Goal: Obtain resource: Obtain resource

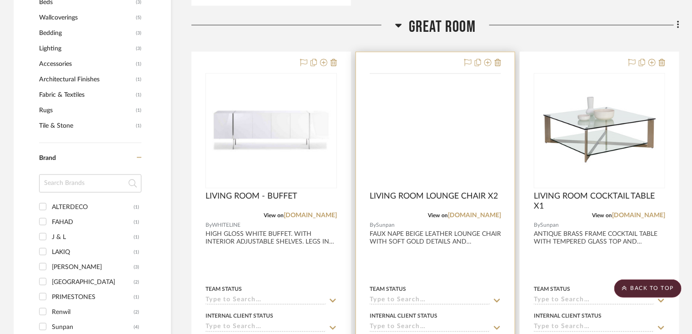
scroll to position [618, 0]
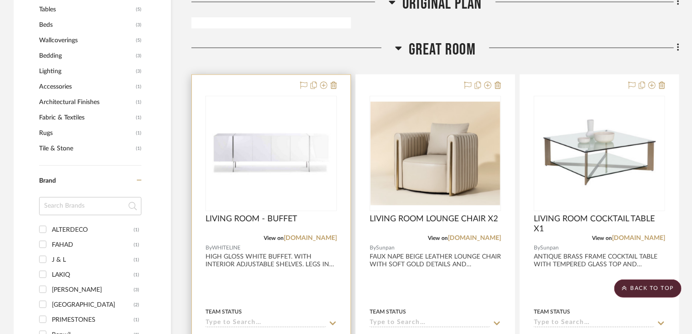
drag, startPoint x: 320, startPoint y: 236, endPoint x: 325, endPoint y: 231, distance: 7.1
click at [320, 236] on link "[DOMAIN_NAME]" at bounding box center [310, 238] width 53 height 6
click at [326, 241] on div "View on [DOMAIN_NAME]" at bounding box center [271, 238] width 131 height 8
click at [328, 240] on link "[DOMAIN_NAME]" at bounding box center [310, 238] width 53 height 6
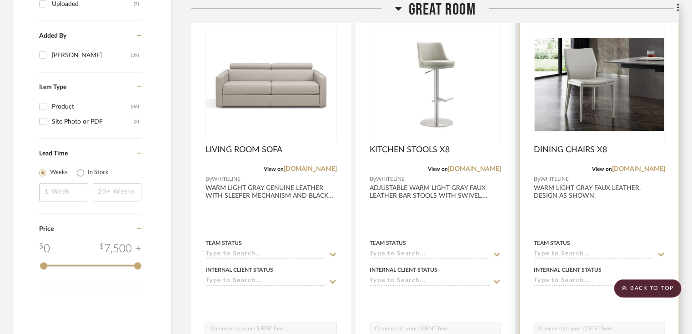
scroll to position [1091, 0]
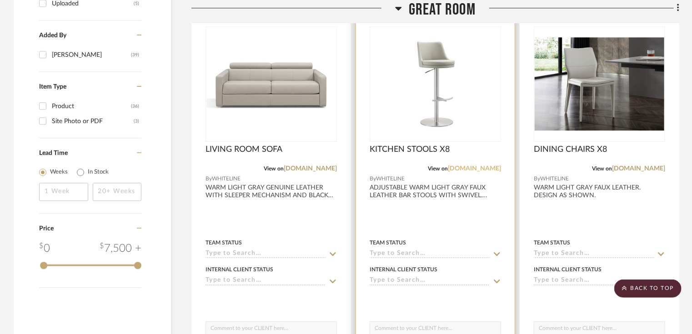
click at [484, 170] on link "[DOMAIN_NAME]" at bounding box center [474, 169] width 53 height 6
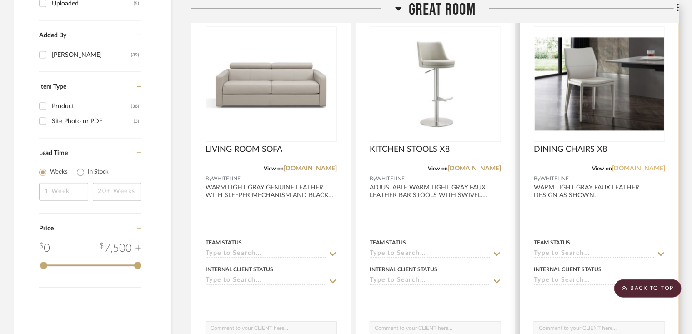
click at [650, 166] on link "[DOMAIN_NAME]" at bounding box center [638, 169] width 53 height 6
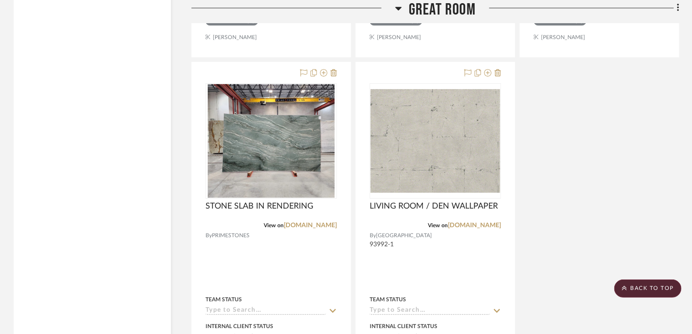
scroll to position [1492, 0]
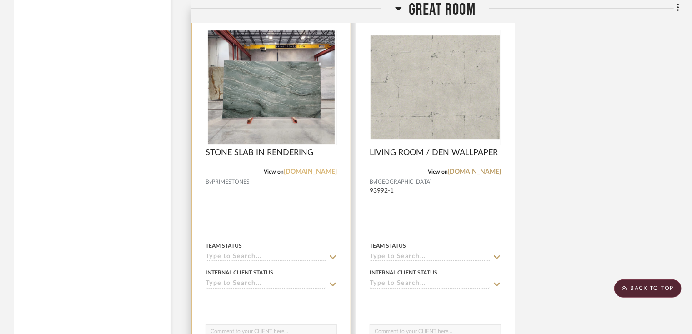
click at [309, 172] on link "[DOMAIN_NAME]" at bounding box center [310, 172] width 53 height 6
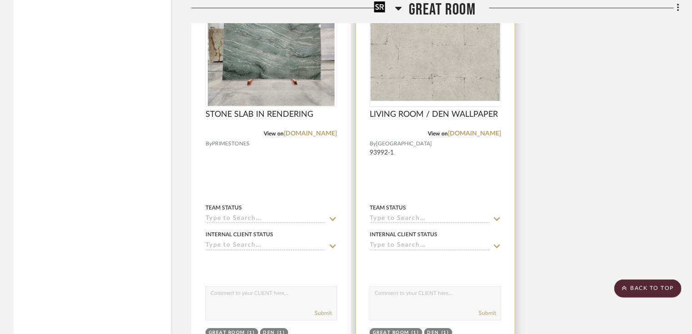
scroll to position [1637, 0]
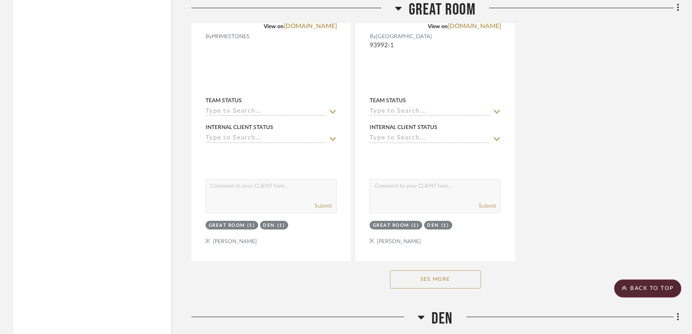
click at [449, 274] on button "See More" at bounding box center [435, 280] width 91 height 18
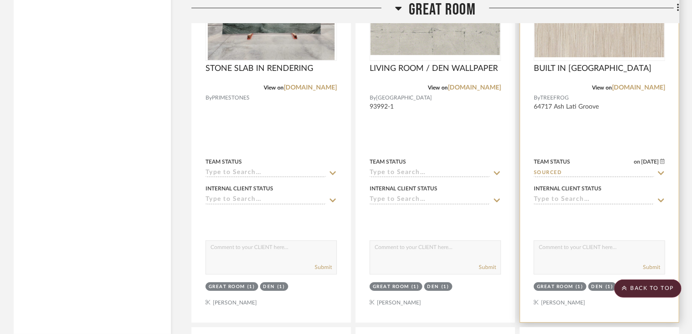
scroll to position [1492, 0]
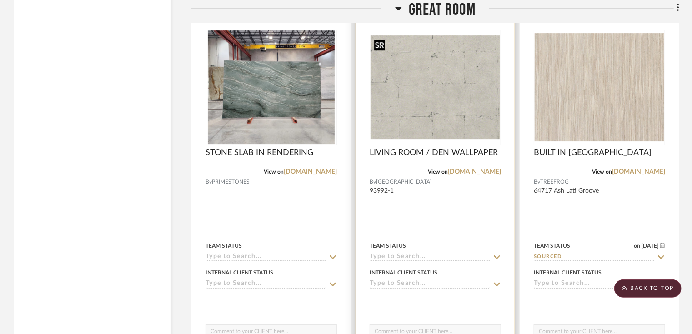
click at [450, 124] on img "0" at bounding box center [436, 87] width 130 height 104
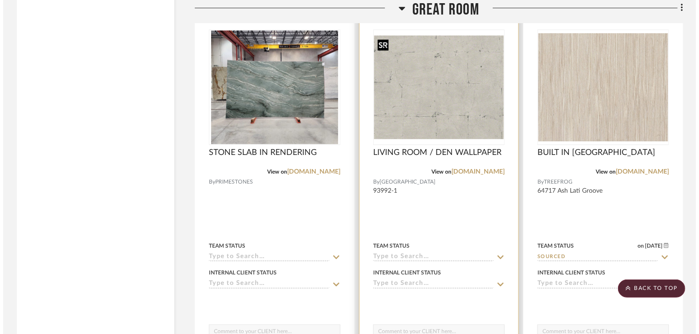
scroll to position [0, 0]
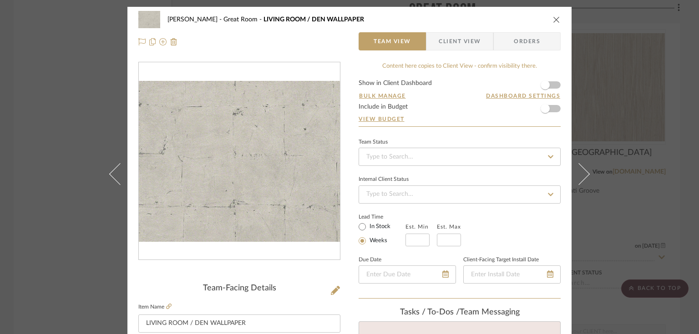
drag, startPoint x: 477, startPoint y: 42, endPoint x: 476, endPoint y: 49, distance: 6.9
click at [477, 42] on span "Client View" at bounding box center [459, 41] width 66 height 18
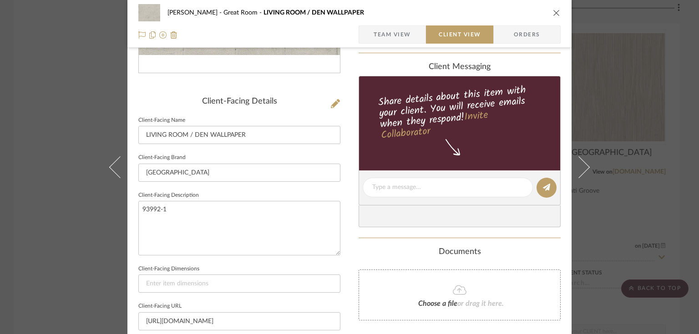
scroll to position [255, 0]
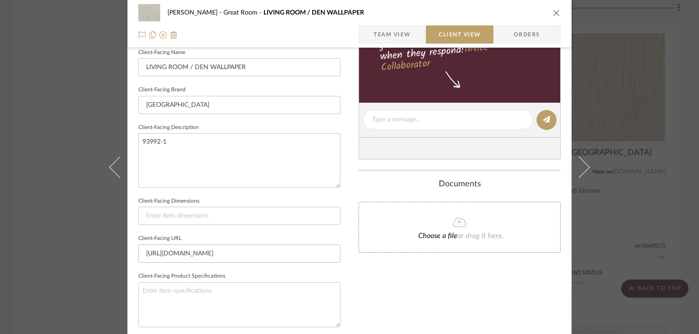
click at [180, 249] on input "[URL][DOMAIN_NAME]" at bounding box center [239, 254] width 202 height 18
click at [149, 141] on textarea "93992-1" at bounding box center [239, 160] width 202 height 54
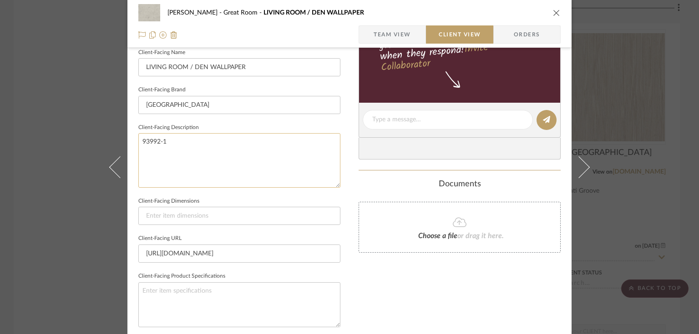
click at [149, 141] on textarea "93992-1" at bounding box center [239, 160] width 202 height 54
click at [231, 70] on input "LIVING ROOM / DEN WALLPAPER" at bounding box center [239, 67] width 202 height 18
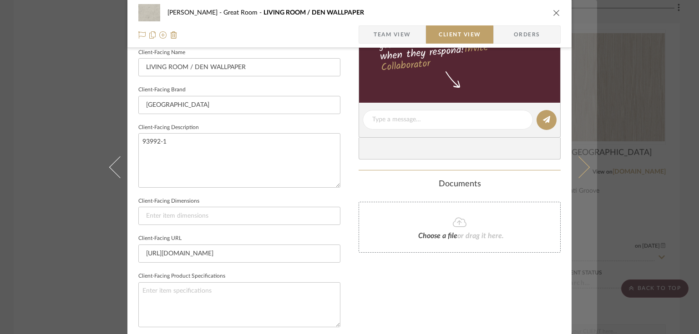
click at [579, 167] on icon at bounding box center [579, 167] width 22 height 22
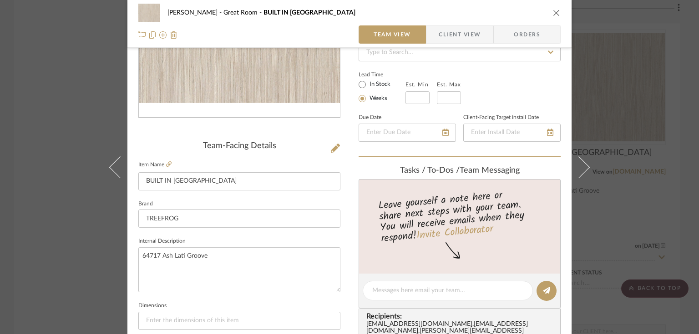
scroll to position [146, 0]
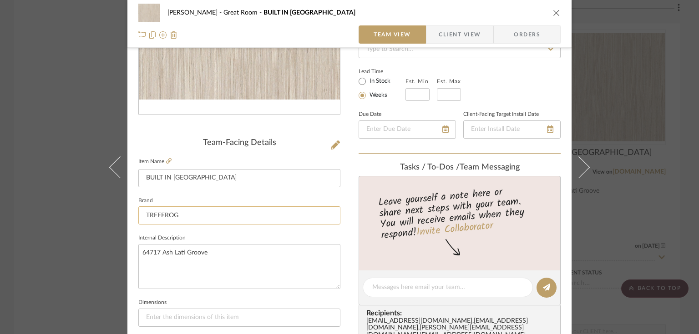
click at [165, 215] on input "TREEFROG" at bounding box center [239, 215] width 202 height 18
click at [187, 254] on div "CASAMAR - MARIO Great Room BUILT IN LAMINATE Team View Client View Orders Team-…" at bounding box center [349, 167] width 699 height 334
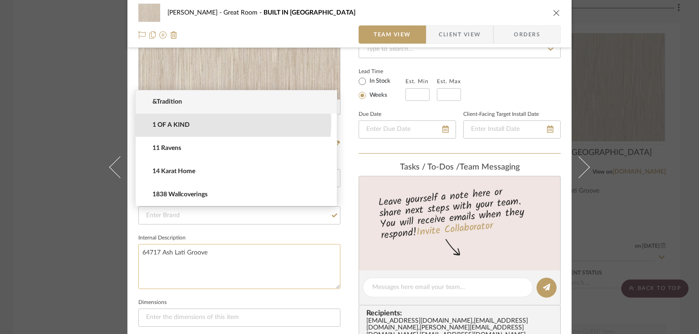
click at [187, 254] on textarea "64717 Ash Lati Groove" at bounding box center [239, 266] width 202 height 45
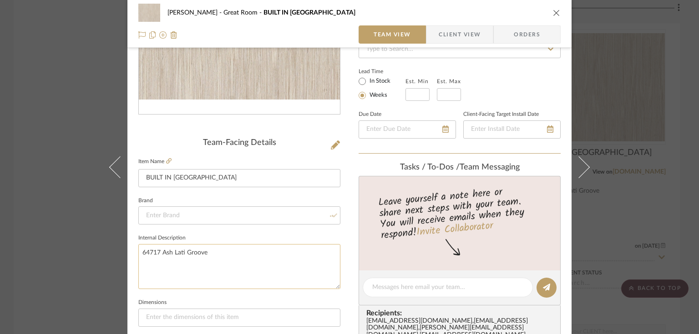
click at [187, 254] on textarea "64717 Ash Lati Groove" at bounding box center [239, 266] width 202 height 45
click at [216, 211] on input at bounding box center [239, 215] width 202 height 18
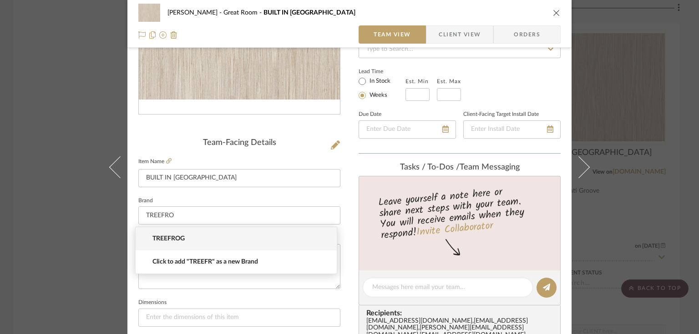
click at [186, 233] on mat-option "TREEFROG" at bounding box center [236, 238] width 201 height 23
type input "TREEFROG"
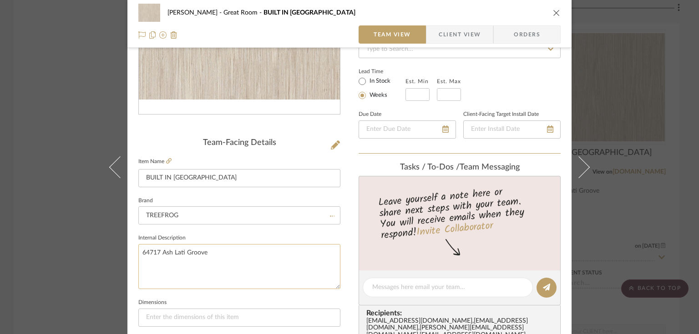
click at [220, 263] on textarea "64717 Ash Lati Groove" at bounding box center [239, 266] width 202 height 45
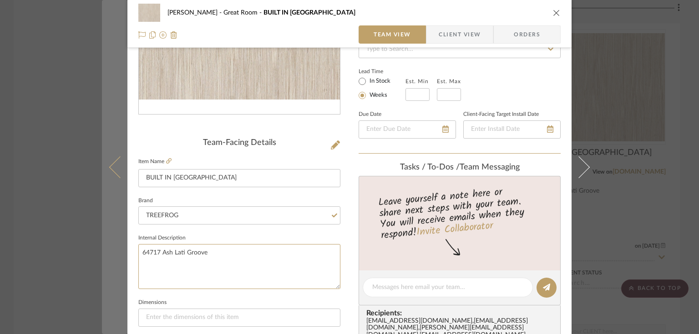
drag, startPoint x: 206, startPoint y: 253, endPoint x: 116, endPoint y: 252, distance: 89.1
click at [116, 252] on mat-dialog-content "CASAMAR - MARIO Great Room BUILT IN LAMINATE Team View Client View Orders Team-…" at bounding box center [349, 281] width 495 height 840
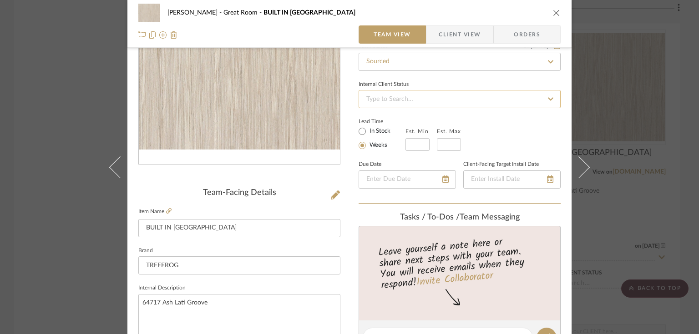
scroll to position [36, 0]
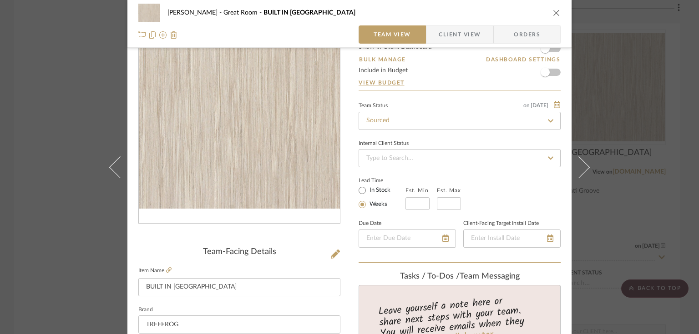
click at [463, 38] on span "Client View" at bounding box center [459, 34] width 42 height 18
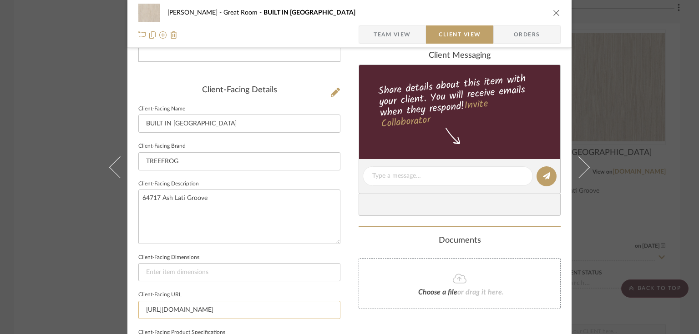
scroll to position [255, 0]
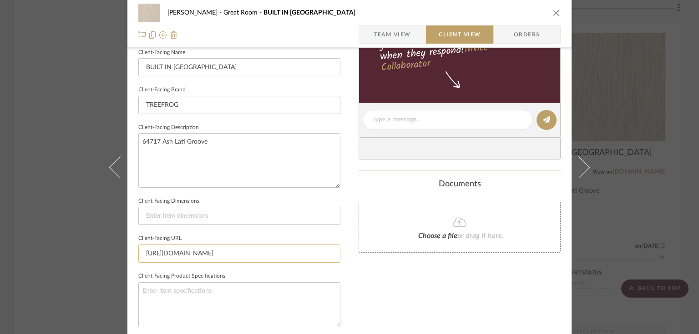
click at [266, 255] on input "[URL][DOMAIN_NAME]" at bounding box center [239, 254] width 202 height 18
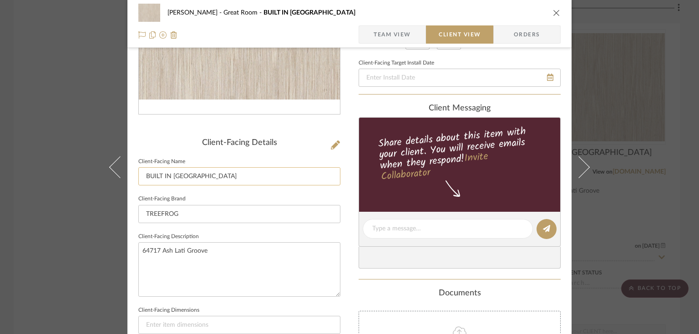
click at [189, 174] on input "BUILT IN [GEOGRAPHIC_DATA]" at bounding box center [239, 176] width 202 height 18
click at [584, 161] on button at bounding box center [583, 167] width 25 height 334
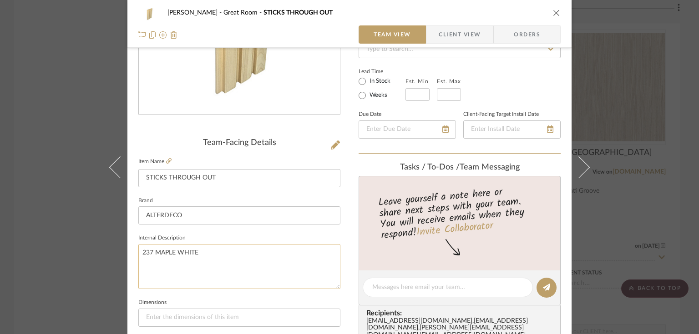
click at [173, 253] on textarea "237 MAPLE WHITE" at bounding box center [239, 266] width 202 height 45
click at [471, 42] on span "Client View" at bounding box center [459, 34] width 42 height 18
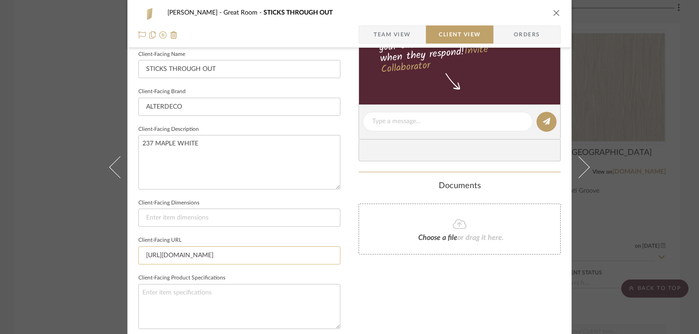
scroll to position [255, 0]
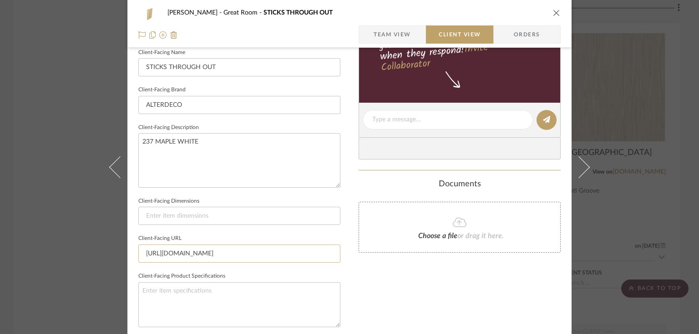
click at [206, 256] on input "[URL][DOMAIN_NAME]" at bounding box center [239, 254] width 202 height 18
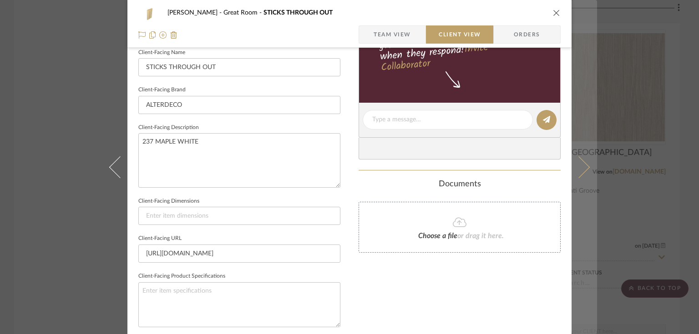
click at [576, 164] on icon at bounding box center [579, 167] width 22 height 22
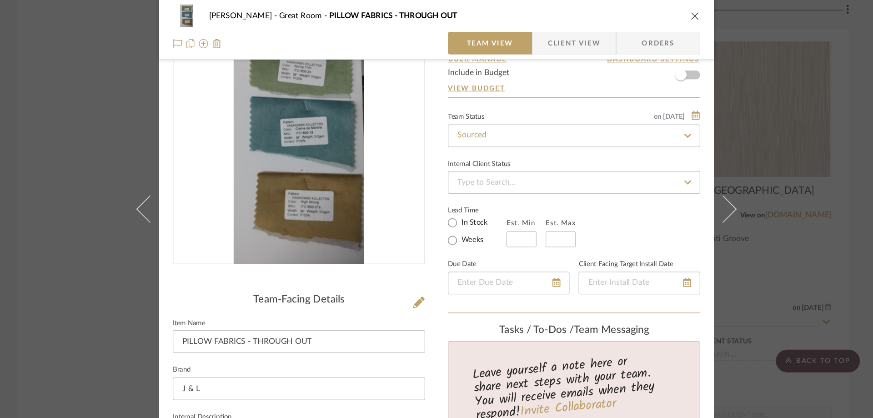
scroll to position [36, 0]
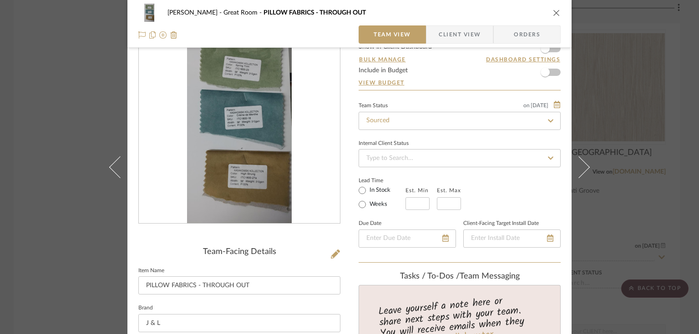
click at [276, 106] on img "0" at bounding box center [239, 124] width 105 height 197
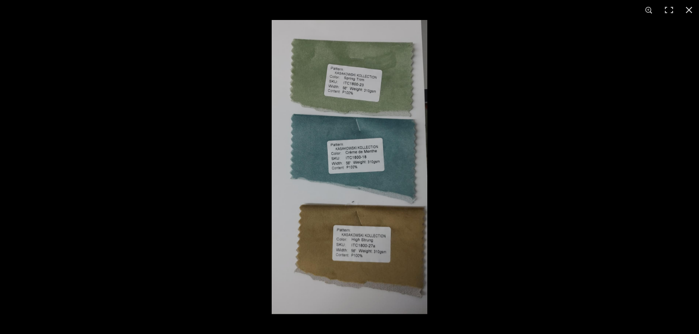
click at [399, 91] on img at bounding box center [349, 167] width 156 height 294
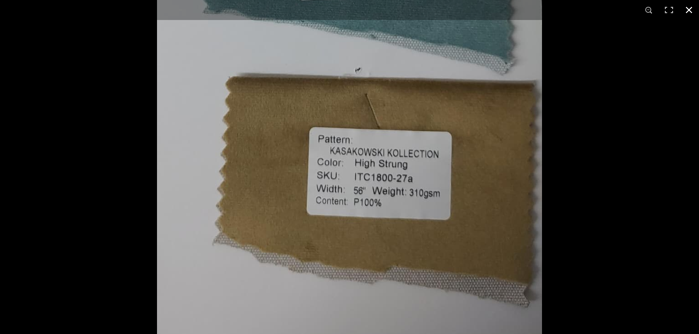
click at [579, 107] on div at bounding box center [349, 167] width 699 height 334
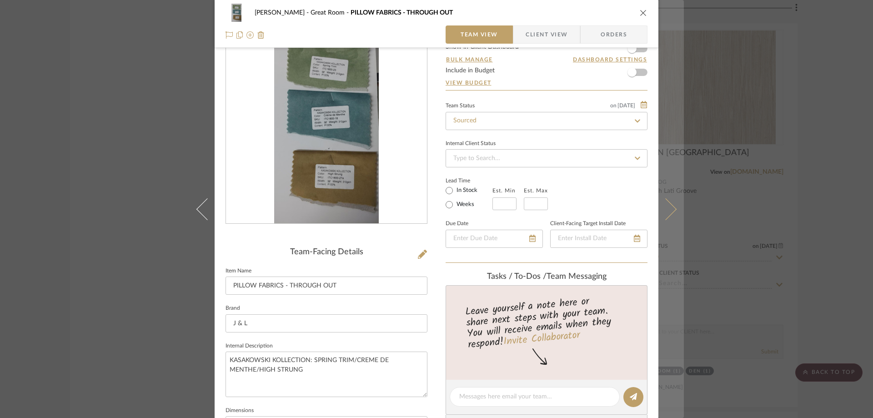
click at [666, 209] on icon at bounding box center [666, 209] width 22 height 22
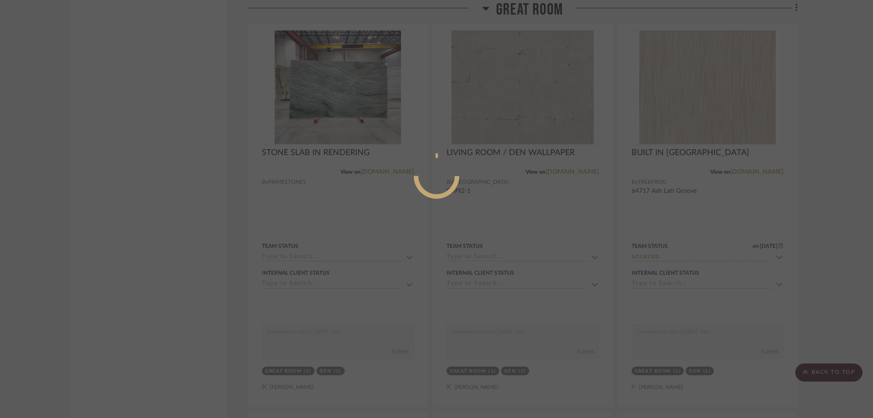
scroll to position [0, 0]
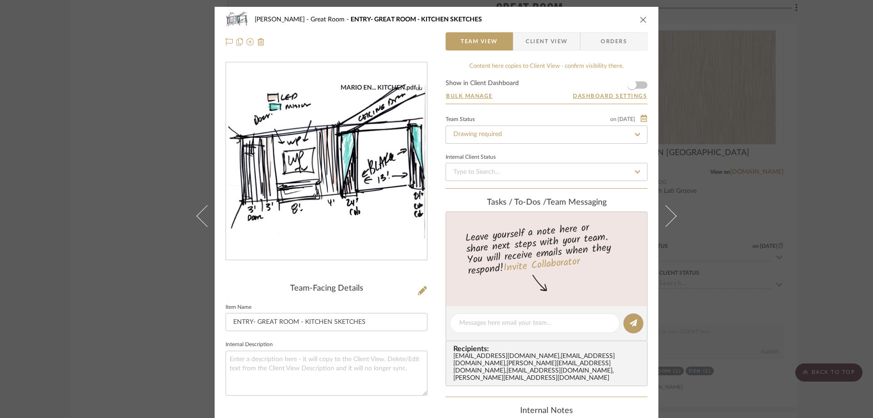
click at [345, 186] on img "0" at bounding box center [326, 162] width 201 height 156
click at [640, 21] on icon "close" at bounding box center [643, 19] width 7 height 7
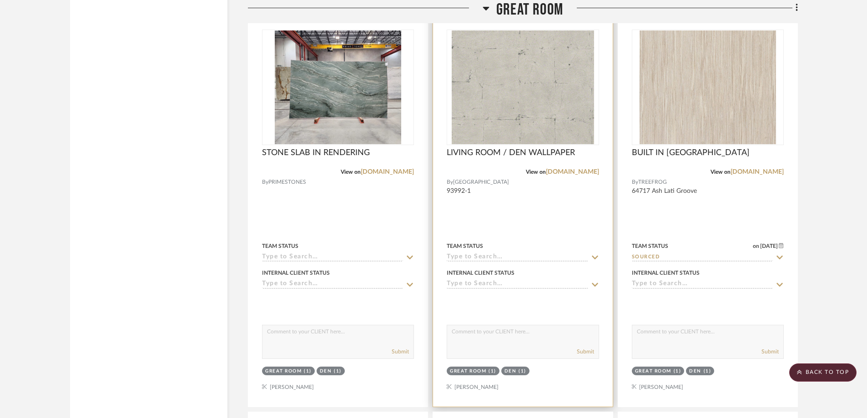
scroll to position [1446, 0]
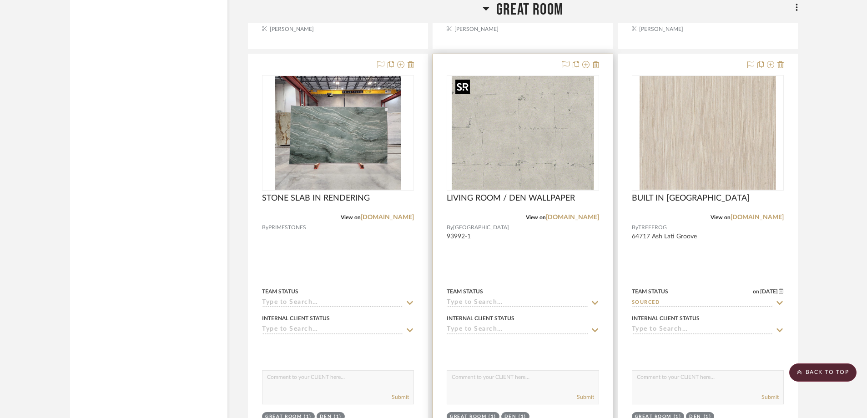
click at [542, 147] on img "0" at bounding box center [523, 133] width 142 height 114
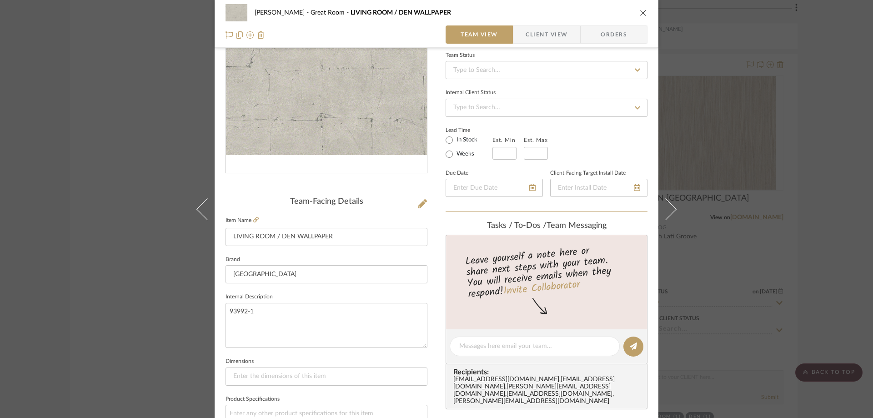
scroll to position [136, 0]
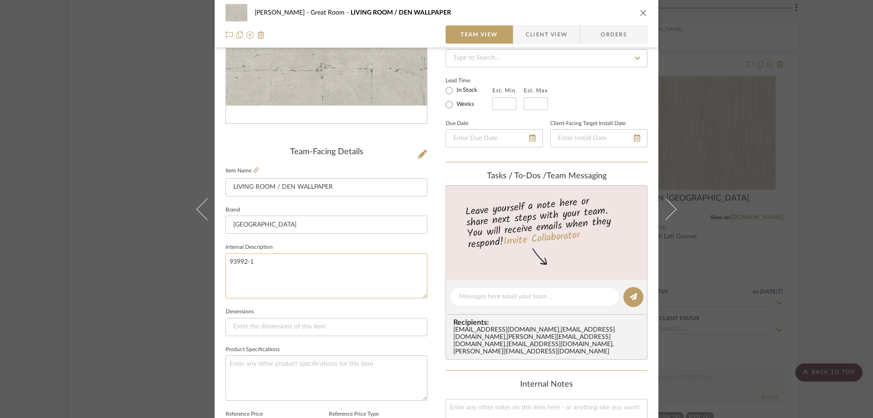
click at [253, 260] on textarea "93992-1" at bounding box center [327, 275] width 202 height 45
click at [640, 11] on icon "close" at bounding box center [643, 12] width 7 height 7
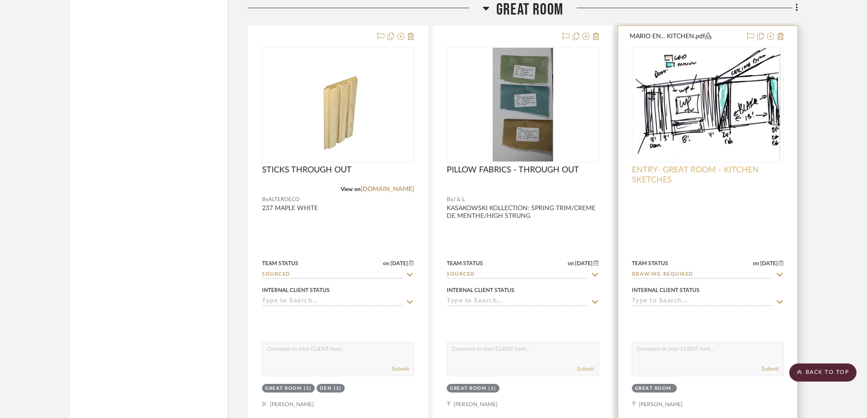
scroll to position [1946, 0]
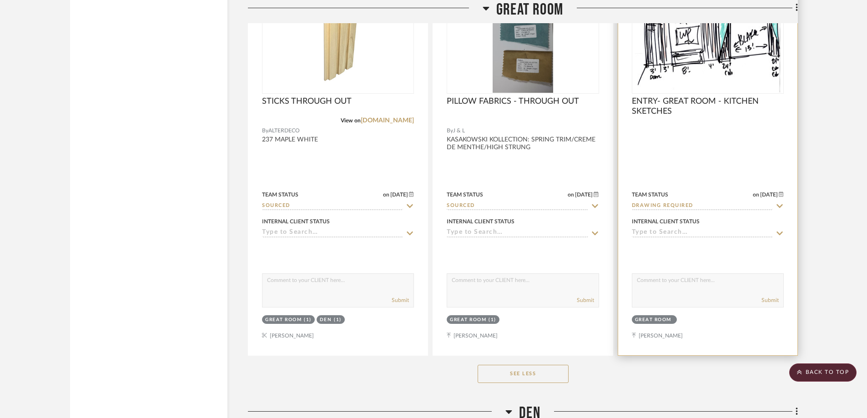
click at [692, 77] on img "0" at bounding box center [707, 36] width 147 height 114
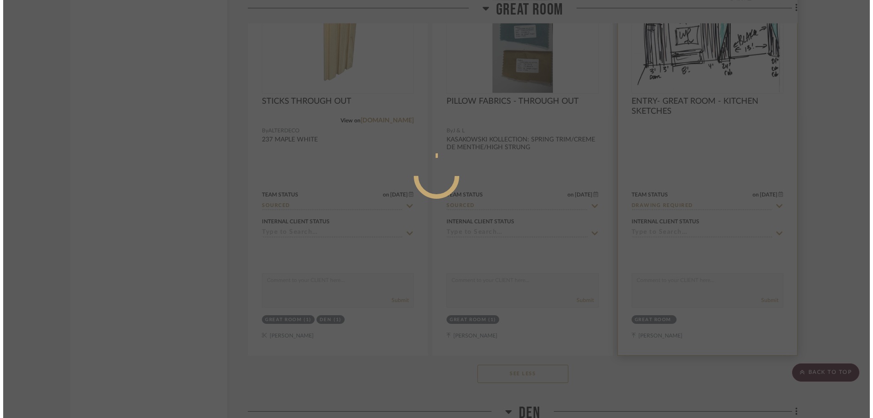
scroll to position [0, 0]
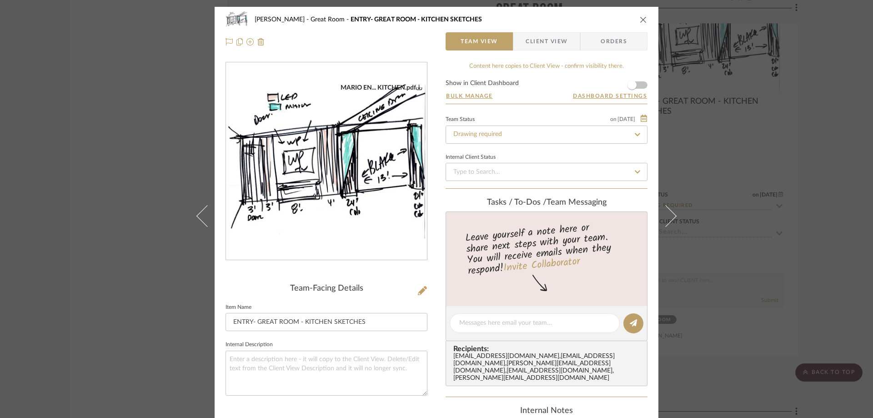
click at [380, 184] on img "0" at bounding box center [326, 162] width 201 height 156
click at [356, 202] on img "0" at bounding box center [326, 162] width 201 height 156
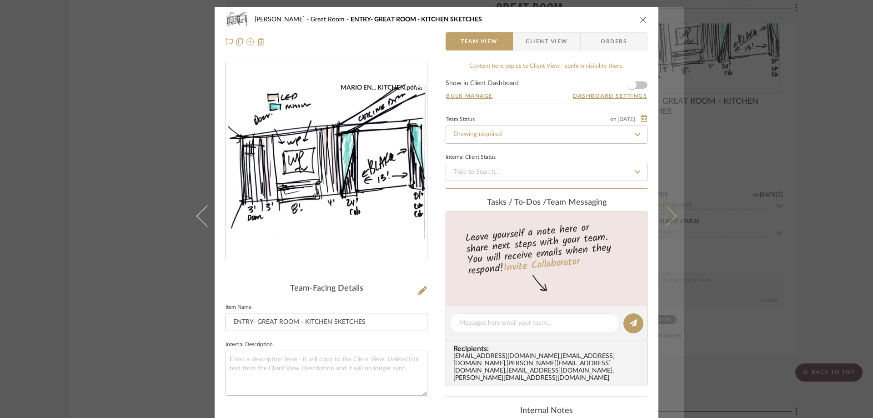
click at [659, 214] on icon at bounding box center [666, 216] width 22 height 22
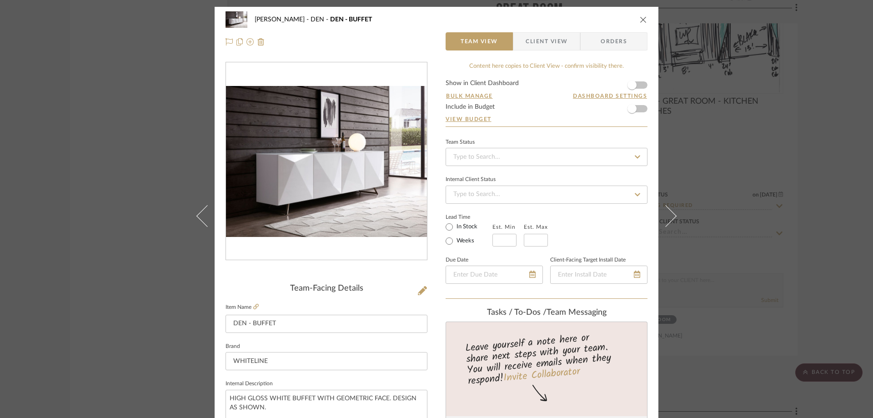
click at [540, 47] on span "Client View" at bounding box center [547, 41] width 42 height 18
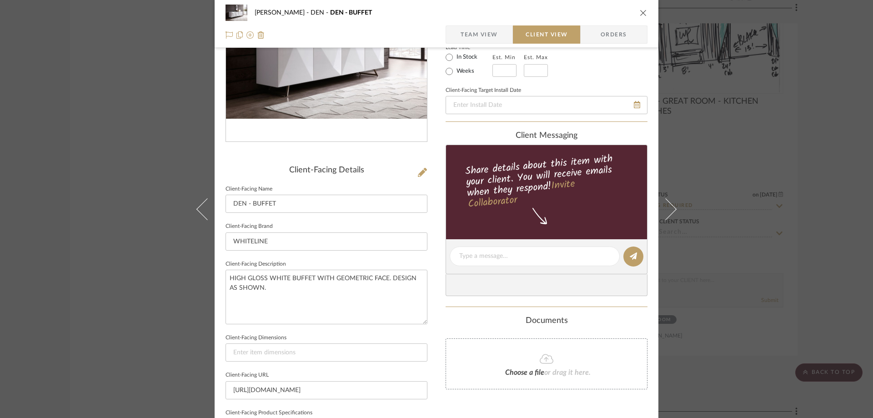
scroll to position [182, 0]
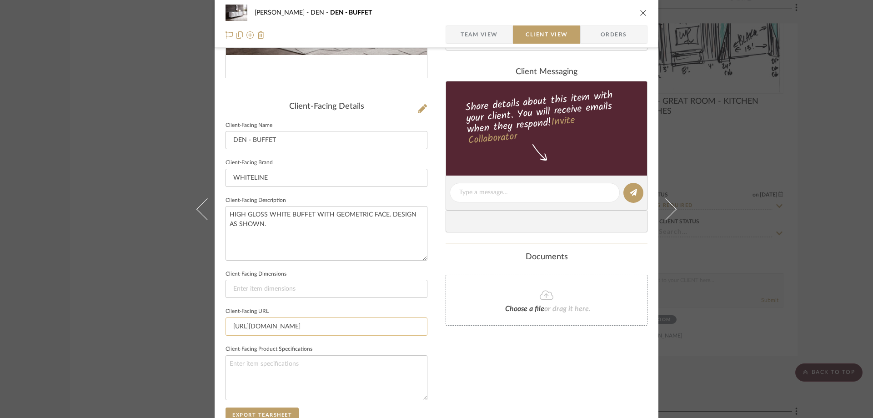
click at [306, 326] on input "[URL][DOMAIN_NAME]" at bounding box center [327, 326] width 202 height 18
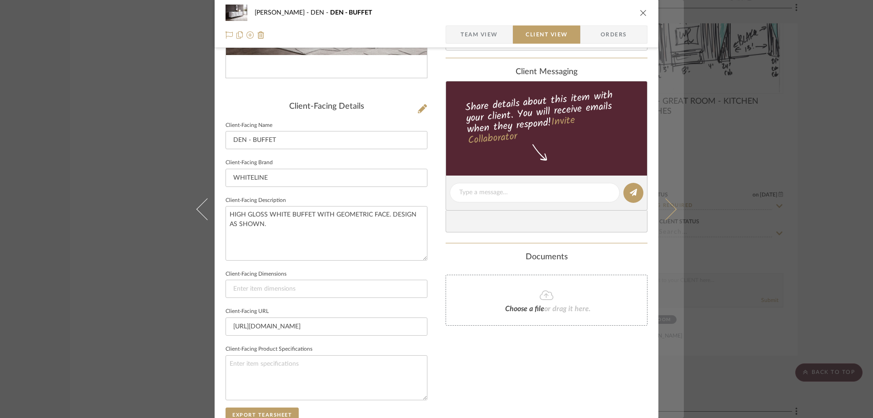
click at [668, 216] on button at bounding box center [671, 209] width 25 height 418
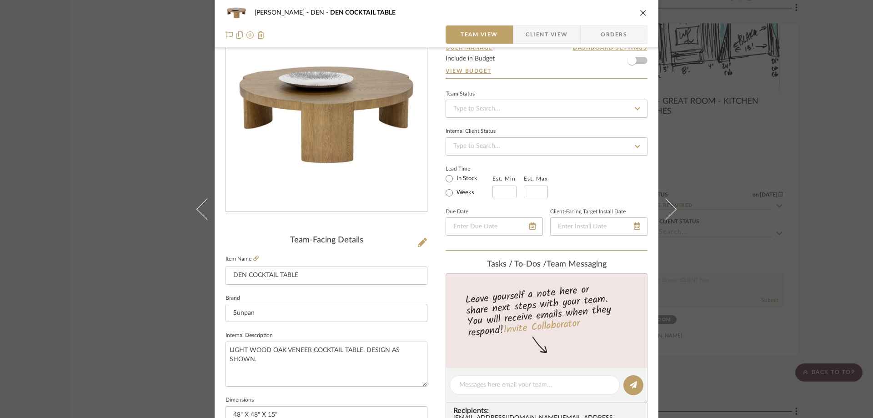
scroll to position [91, 0]
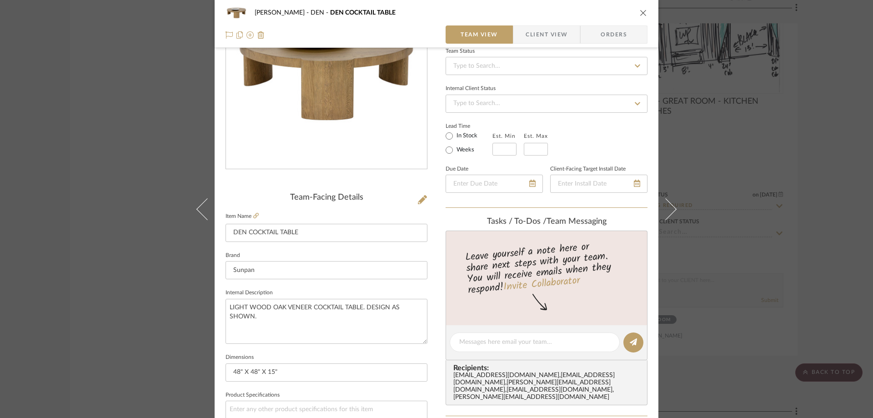
click at [550, 38] on span "Client View" at bounding box center [547, 34] width 42 height 18
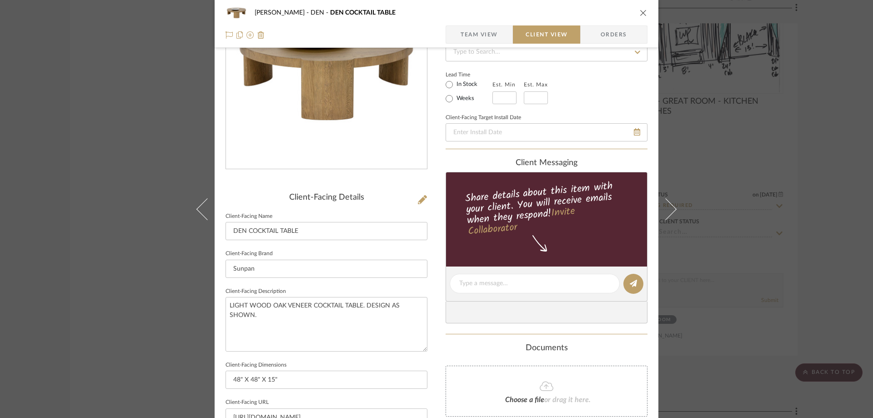
scroll to position [227, 0]
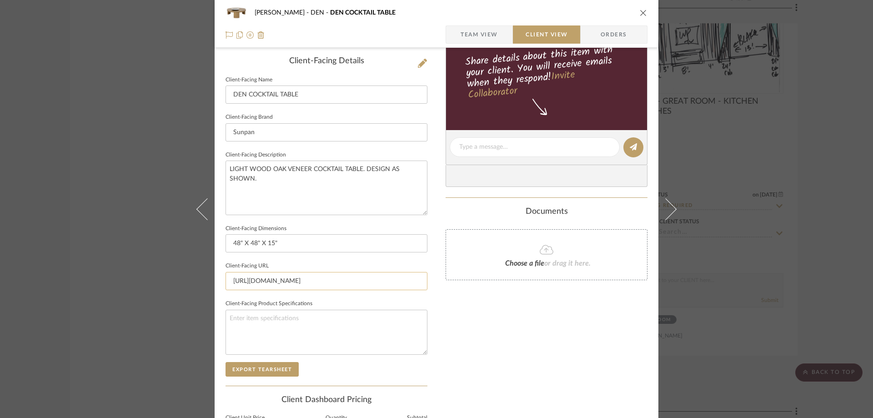
click at [379, 280] on input "[URL][DOMAIN_NAME]" at bounding box center [327, 281] width 202 height 18
click at [380, 280] on input "[URL][DOMAIN_NAME]" at bounding box center [327, 281] width 202 height 18
drag, startPoint x: 320, startPoint y: 277, endPoint x: 319, endPoint y: 283, distance: 5.6
click at [319, 283] on input "[URL][DOMAIN_NAME]" at bounding box center [327, 281] width 202 height 18
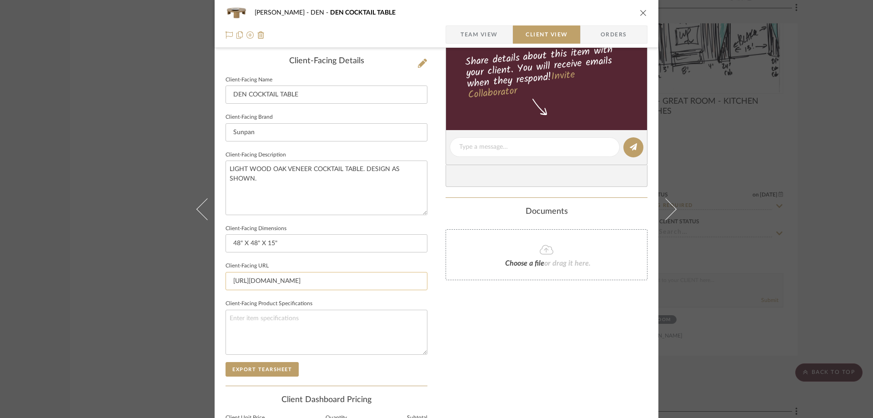
drag, startPoint x: 315, startPoint y: 283, endPoint x: 337, endPoint y: 282, distance: 21.8
click at [337, 282] on input "[URL][DOMAIN_NAME]" at bounding box center [327, 281] width 202 height 18
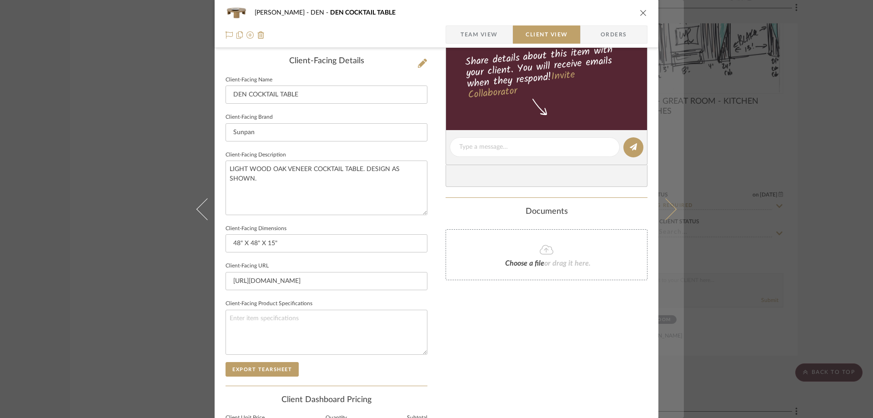
click at [672, 207] on icon at bounding box center [666, 209] width 22 height 22
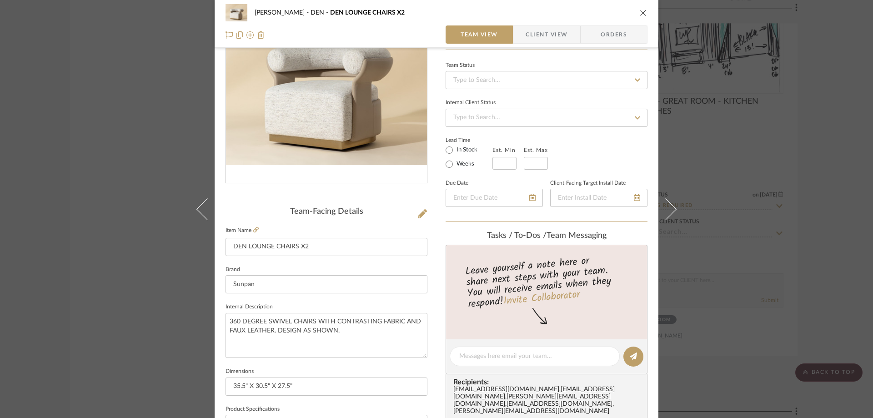
scroll to position [182, 0]
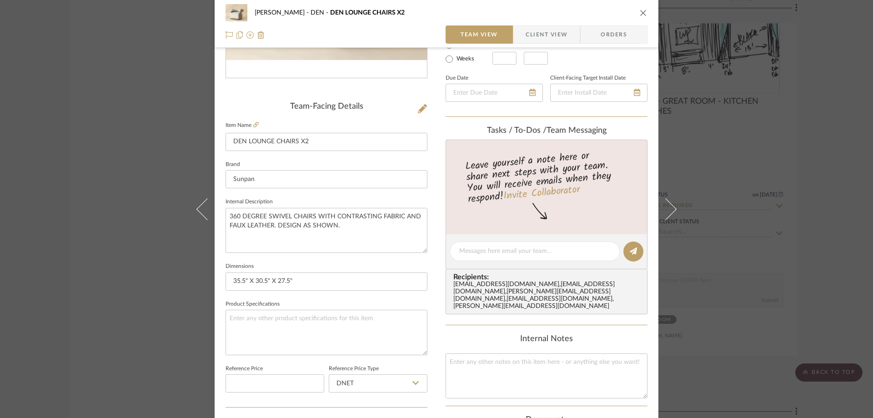
click at [534, 40] on span "Client View" at bounding box center [547, 34] width 42 height 18
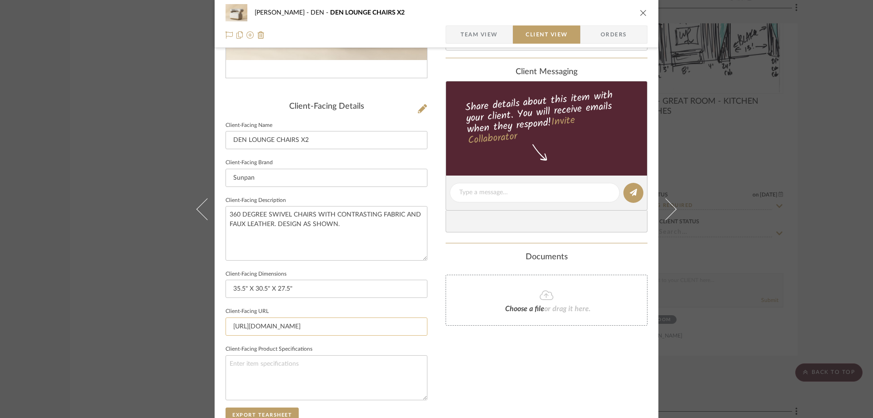
drag, startPoint x: 312, startPoint y: 326, endPoint x: 326, endPoint y: 327, distance: 14.1
click at [326, 327] on input "[URL][DOMAIN_NAME]" at bounding box center [327, 326] width 202 height 18
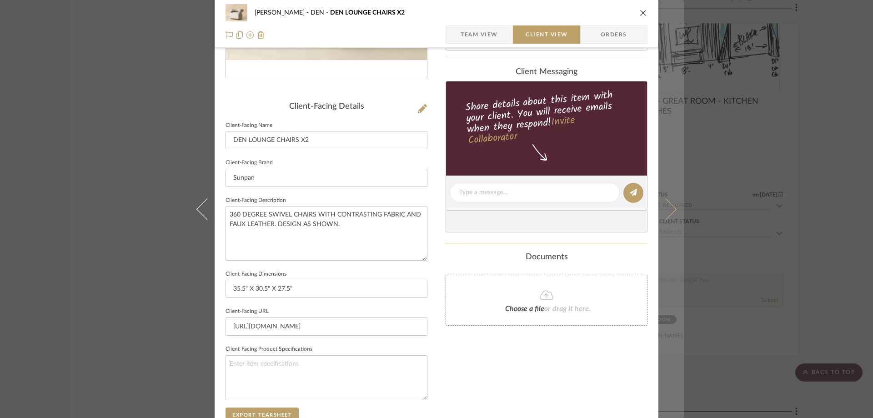
click at [670, 203] on button at bounding box center [671, 209] width 25 height 418
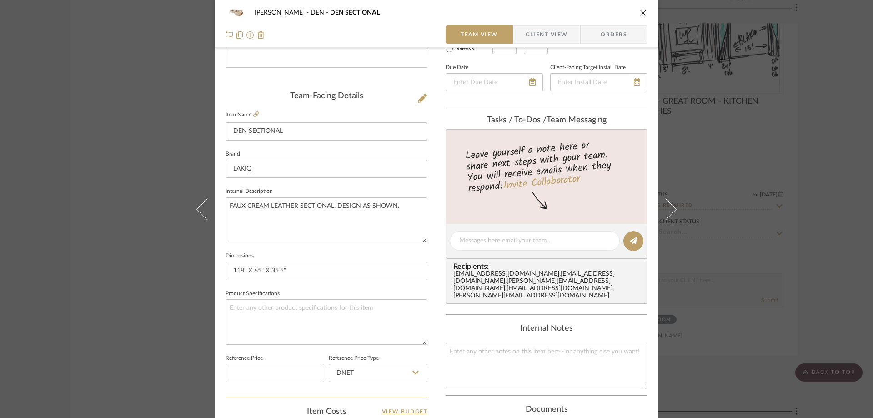
scroll to position [273, 0]
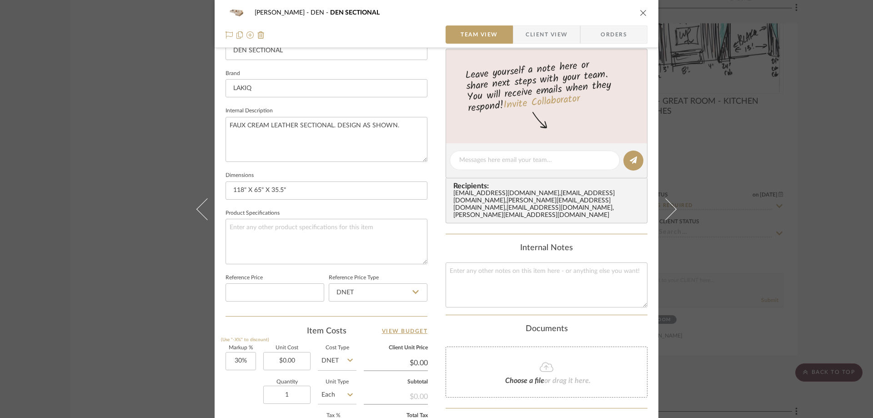
click at [533, 27] on span "Client View" at bounding box center [547, 34] width 42 height 18
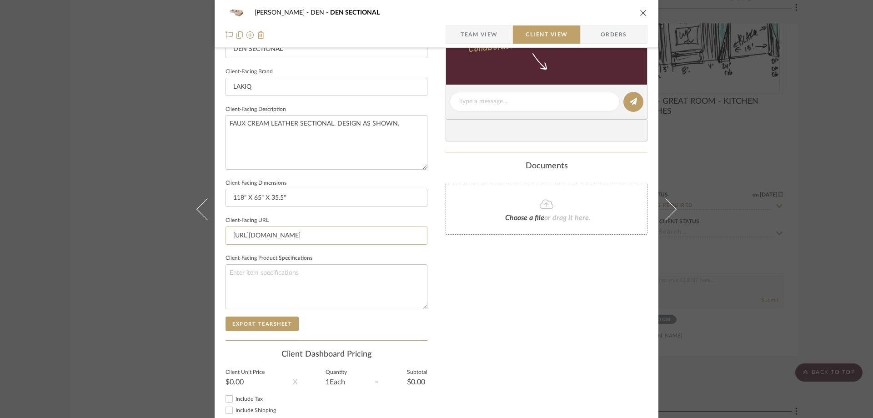
click at [300, 235] on input "[URL][DOMAIN_NAME]" at bounding box center [327, 235] width 202 height 18
click at [300, 234] on input "[URL][DOMAIN_NAME]" at bounding box center [327, 235] width 202 height 18
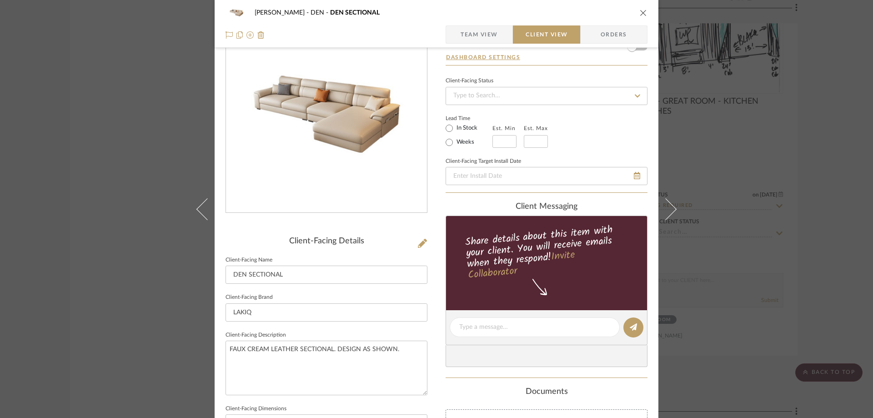
scroll to position [0, 0]
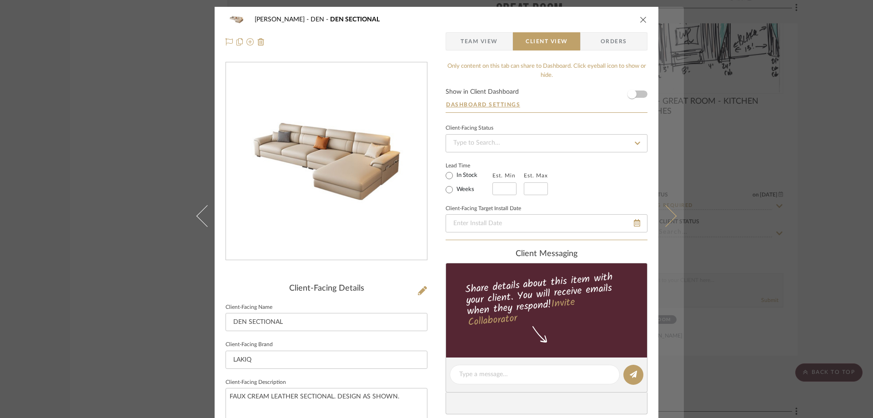
click at [665, 211] on icon at bounding box center [666, 216] width 22 height 22
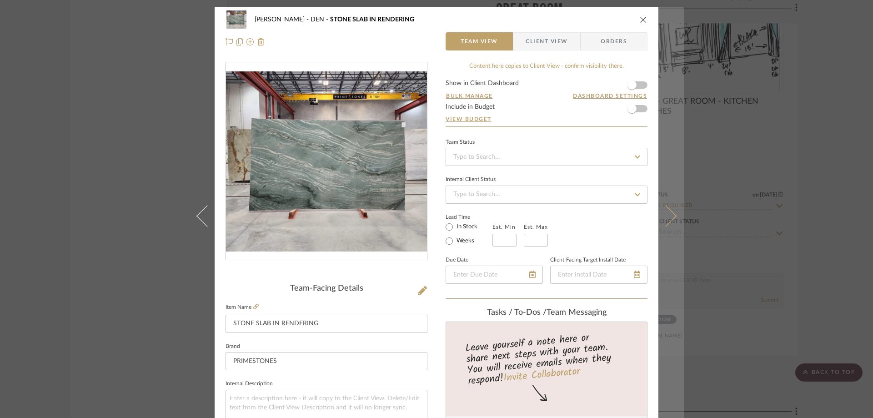
click at [670, 210] on button at bounding box center [671, 216] width 25 height 418
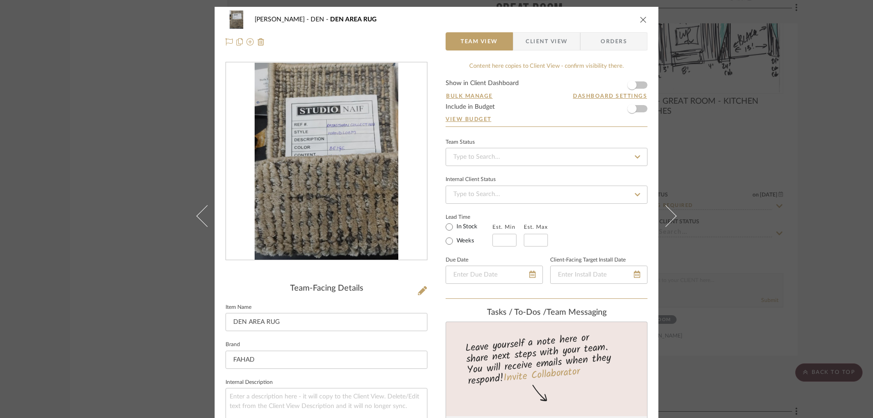
click at [369, 129] on img "0" at bounding box center [327, 161] width 144 height 197
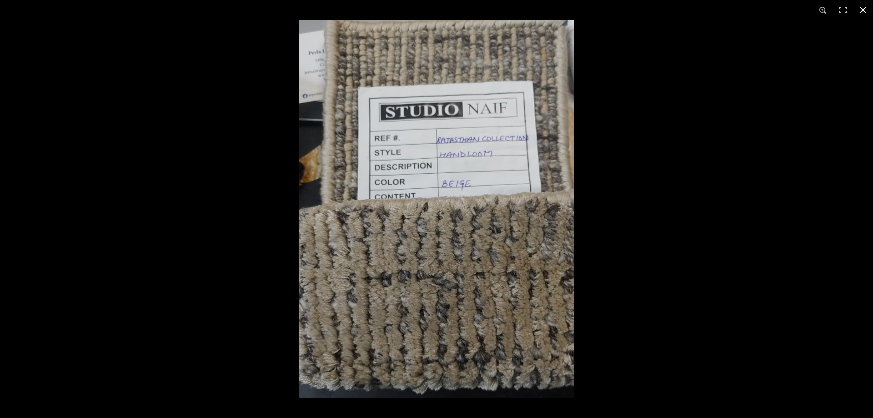
click at [634, 158] on div at bounding box center [735, 229] width 873 height 418
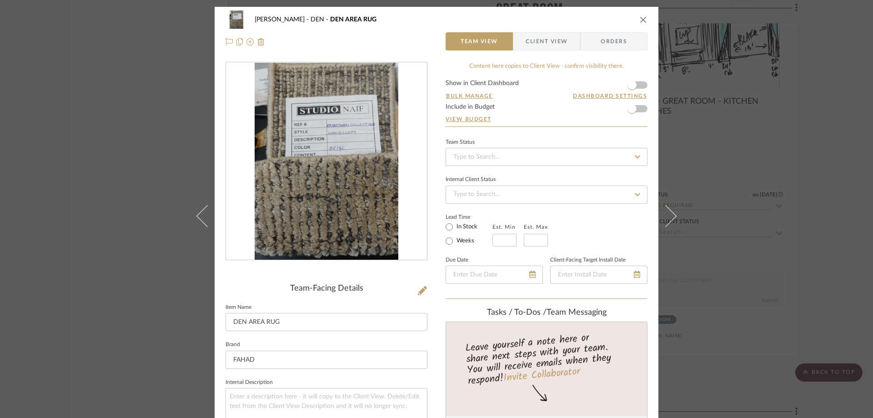
click at [608, 20] on div "CASAMAR - MARIO DEN DEN AREA RUG" at bounding box center [443, 19] width 377 height 6
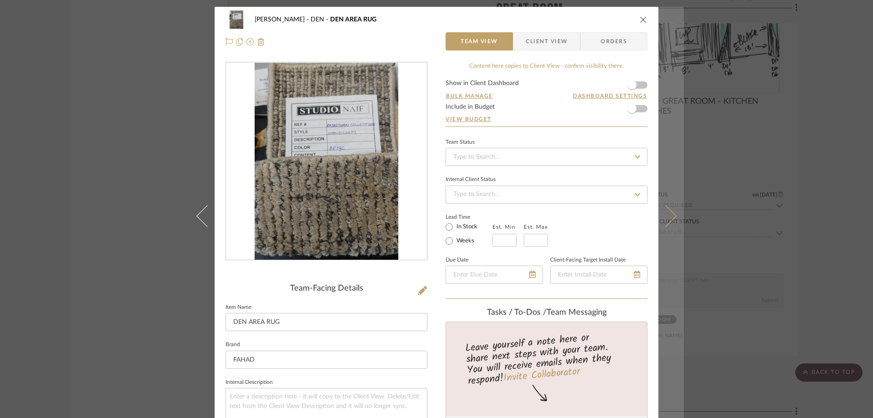
click at [659, 200] on button at bounding box center [671, 216] width 25 height 418
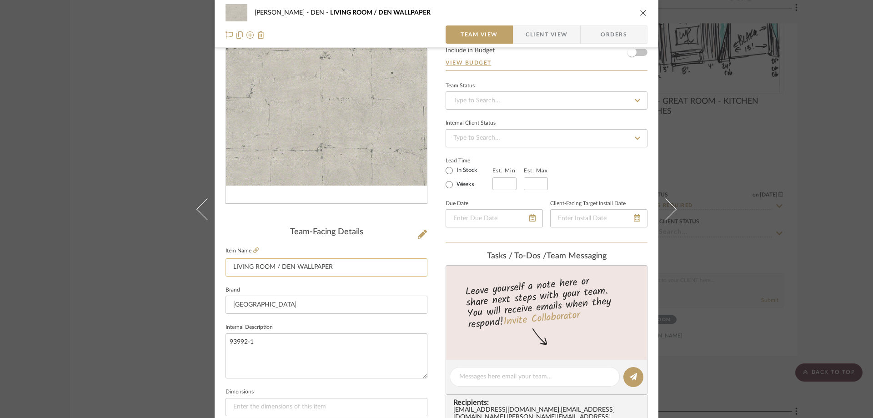
scroll to position [45, 0]
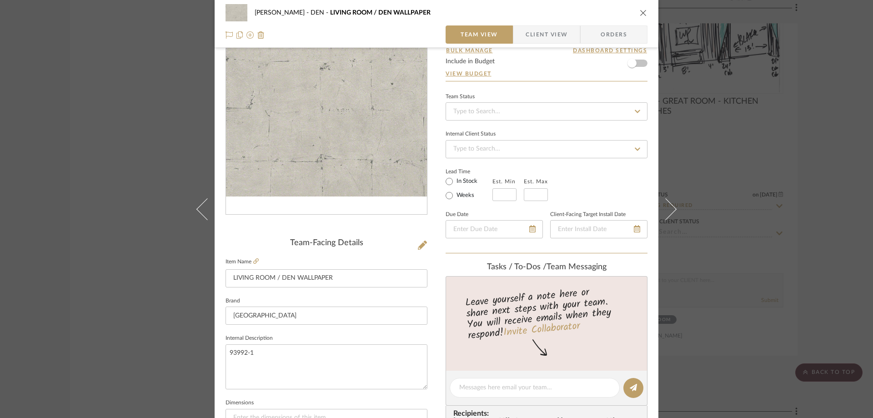
click at [669, 203] on button at bounding box center [671, 209] width 25 height 418
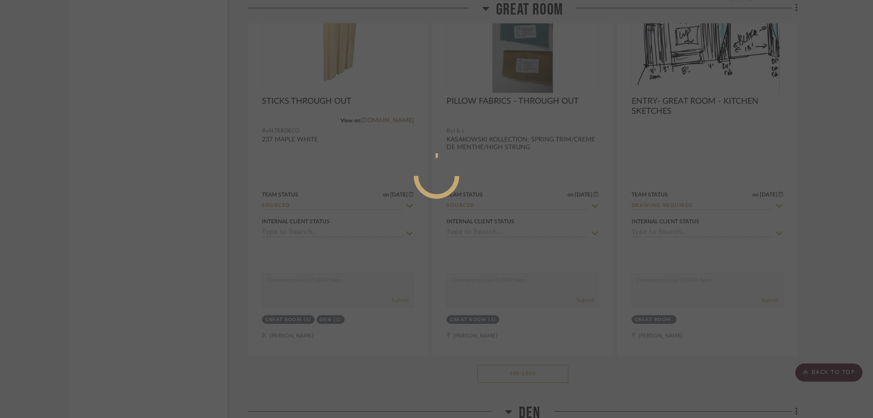
scroll to position [0, 0]
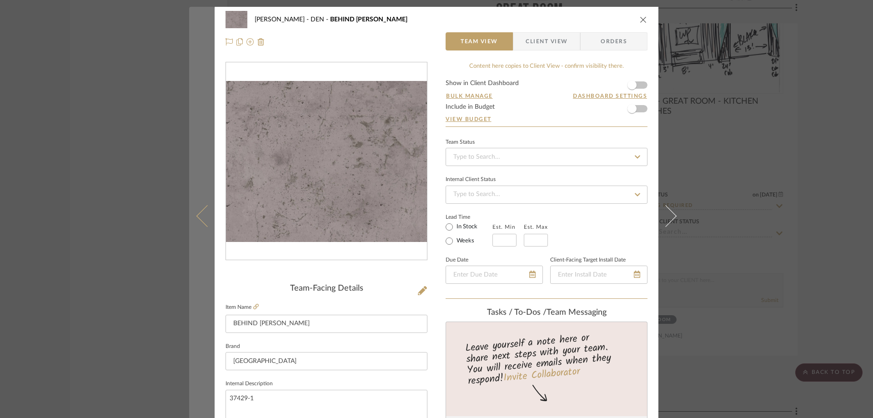
click at [202, 216] on icon at bounding box center [207, 216] width 22 height 22
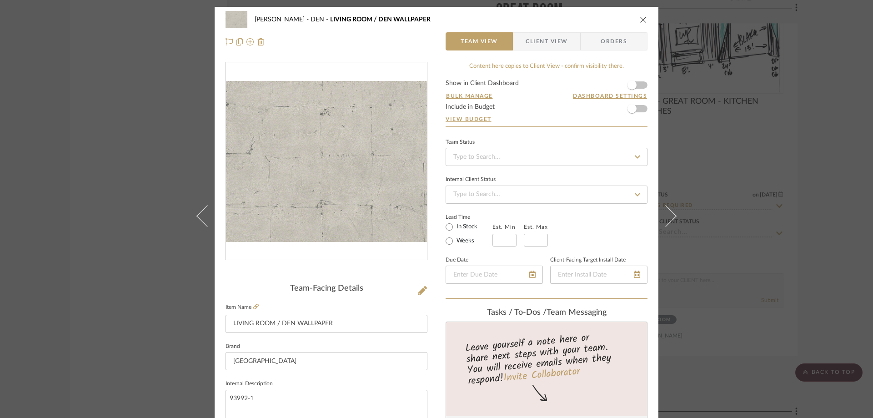
click at [640, 21] on icon "close" at bounding box center [643, 19] width 7 height 7
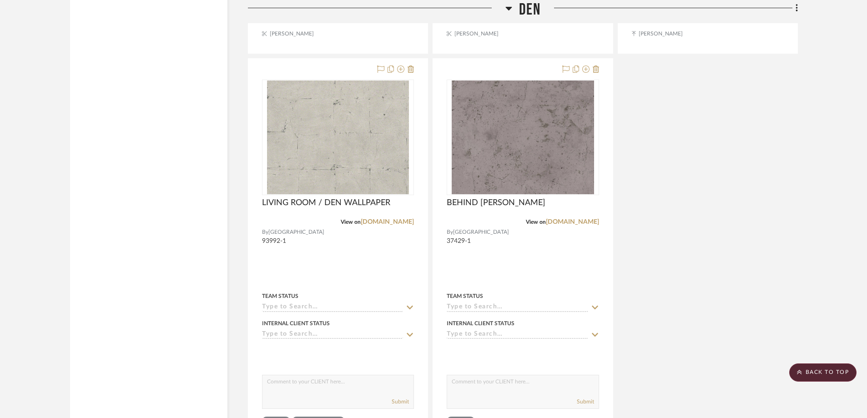
scroll to position [3220, 0]
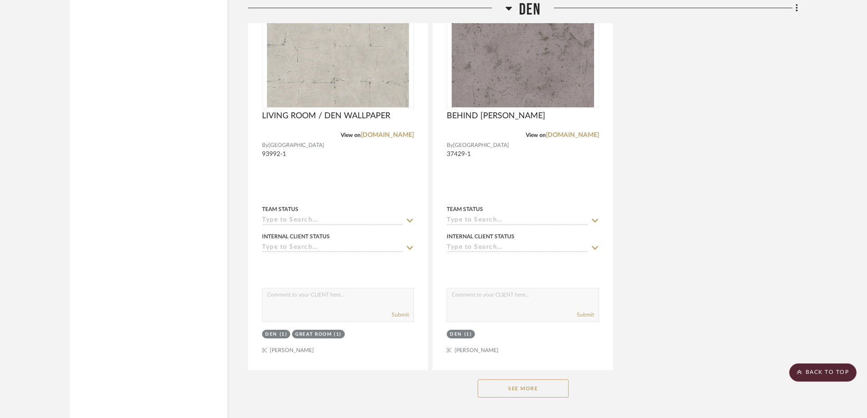
click at [528, 334] on button "See More" at bounding box center [523, 388] width 91 height 18
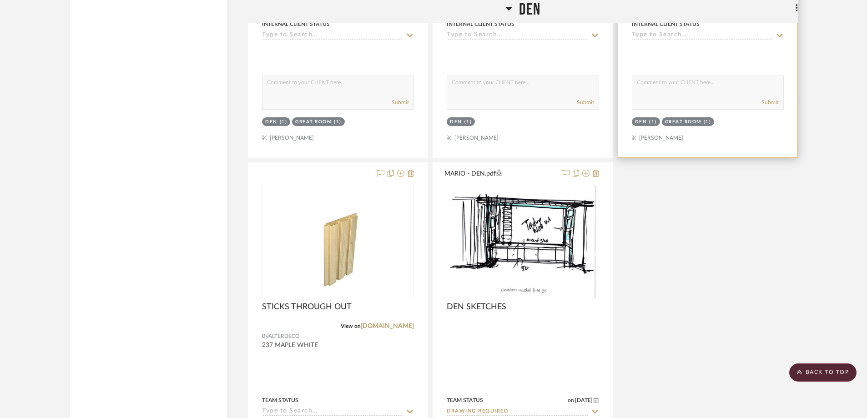
scroll to position [3493, 0]
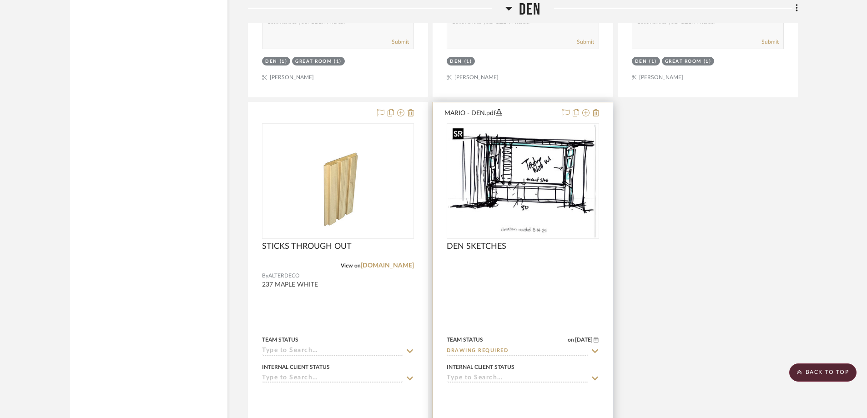
click at [559, 197] on img at bounding box center [522, 181] width 147 height 114
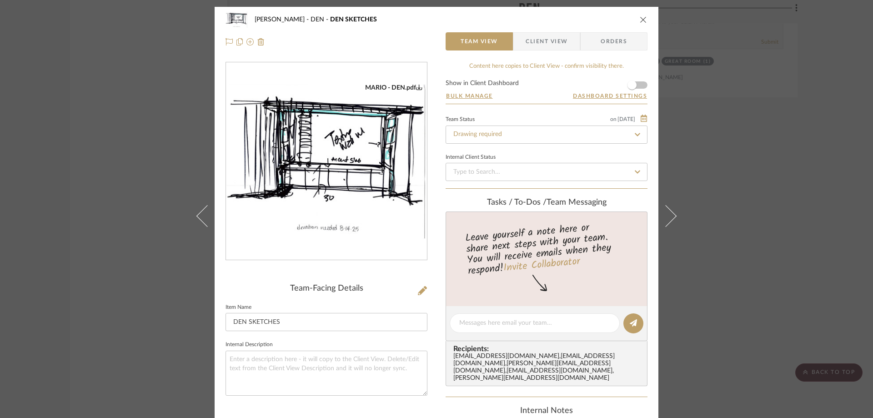
click at [342, 155] on img "0" at bounding box center [326, 162] width 201 height 156
click at [641, 18] on icon "close" at bounding box center [643, 19] width 7 height 7
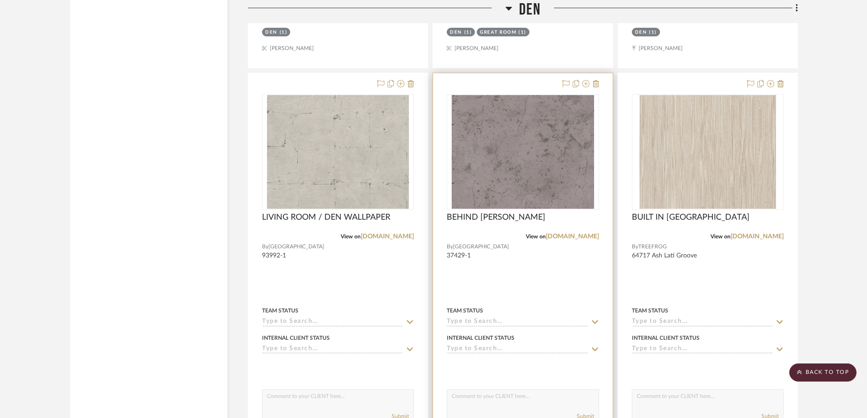
scroll to position [3038, 0]
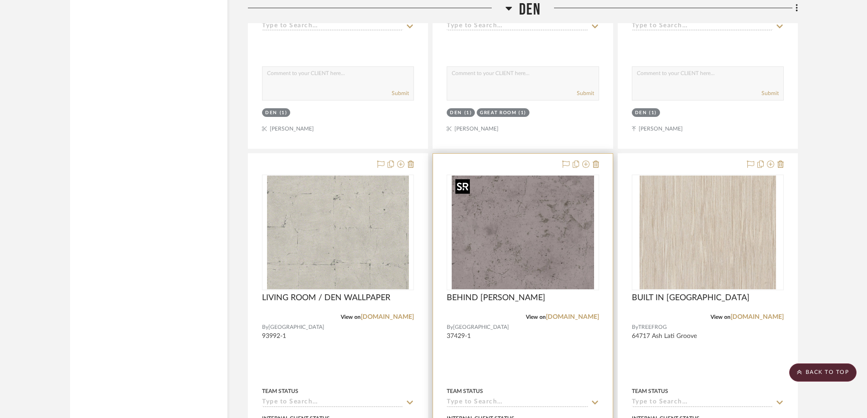
click at [512, 226] on img "0" at bounding box center [523, 233] width 142 height 114
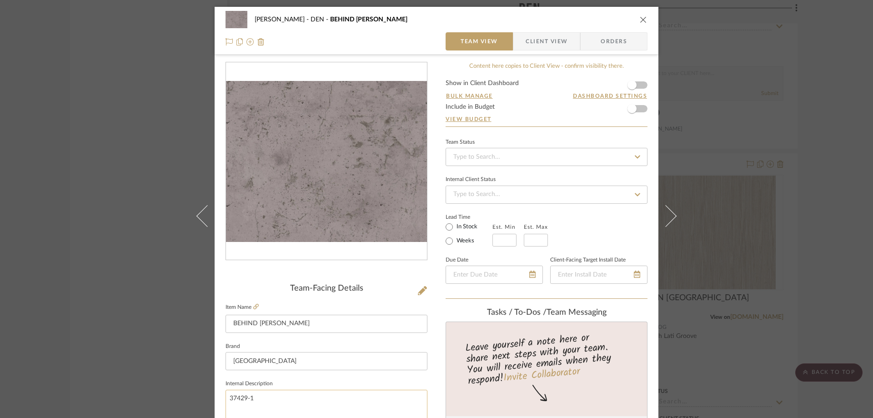
scroll to position [91, 0]
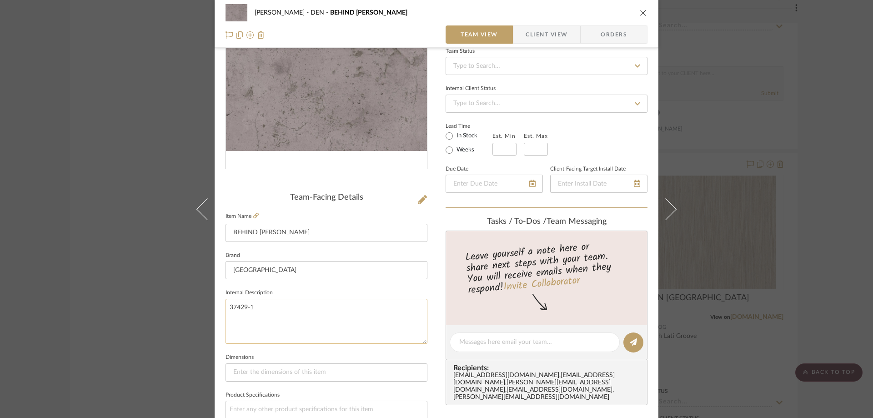
click at [235, 311] on textarea "37429-1" at bounding box center [327, 321] width 202 height 45
click at [236, 308] on textarea "37429-1" at bounding box center [327, 321] width 202 height 45
click at [246, 306] on textarea "37429-1" at bounding box center [327, 321] width 202 height 45
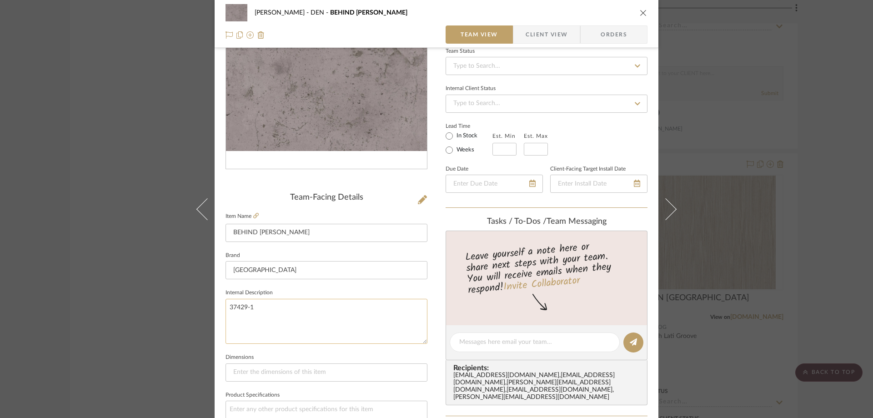
click at [246, 306] on textarea "37429-1" at bounding box center [327, 321] width 202 height 45
click at [246, 305] on textarea "37429-1" at bounding box center [327, 321] width 202 height 45
click at [261, 305] on textarea "37429-1" at bounding box center [327, 321] width 202 height 45
click at [252, 315] on textarea "37429-1" at bounding box center [327, 321] width 202 height 45
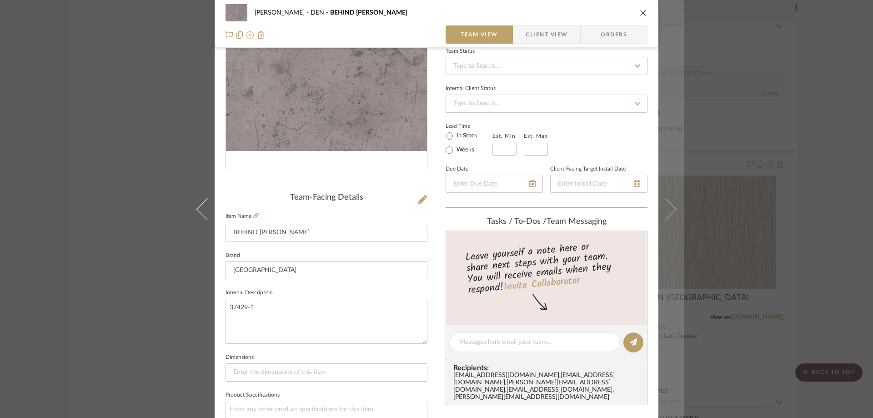
click at [663, 206] on icon at bounding box center [666, 209] width 22 height 22
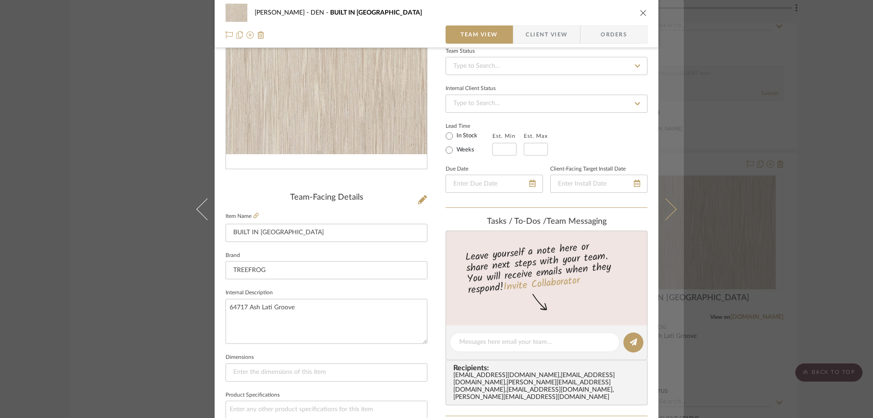
click at [662, 206] on icon at bounding box center [666, 209] width 22 height 22
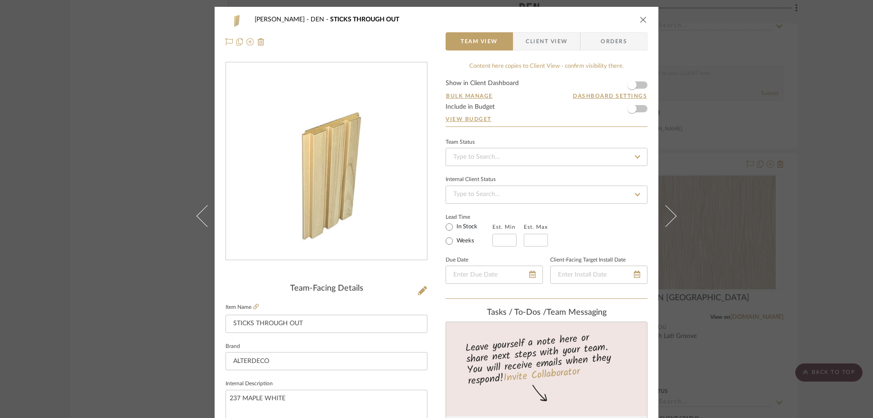
click at [663, 205] on icon at bounding box center [666, 216] width 22 height 22
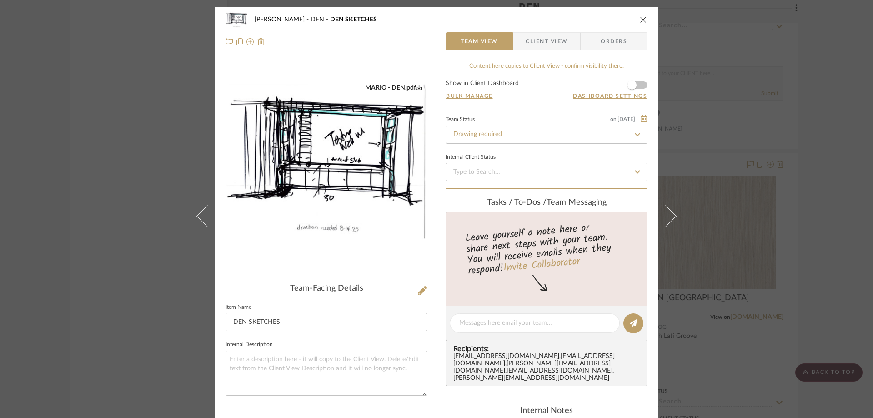
click at [640, 22] on icon "close" at bounding box center [643, 19] width 7 height 7
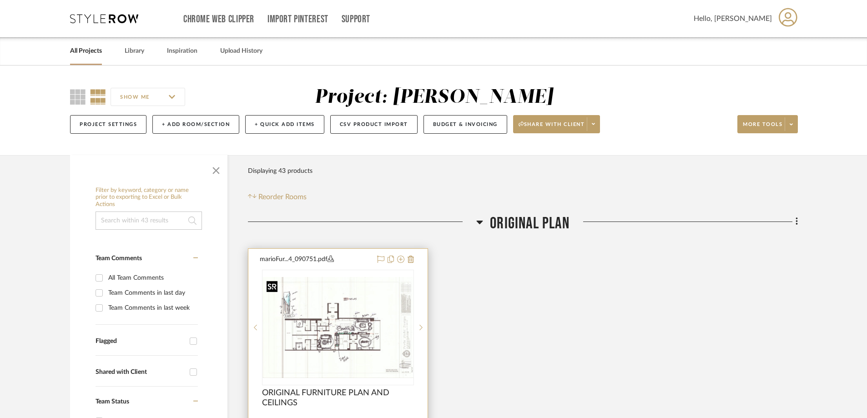
click at [344, 289] on img "0" at bounding box center [338, 327] width 150 height 101
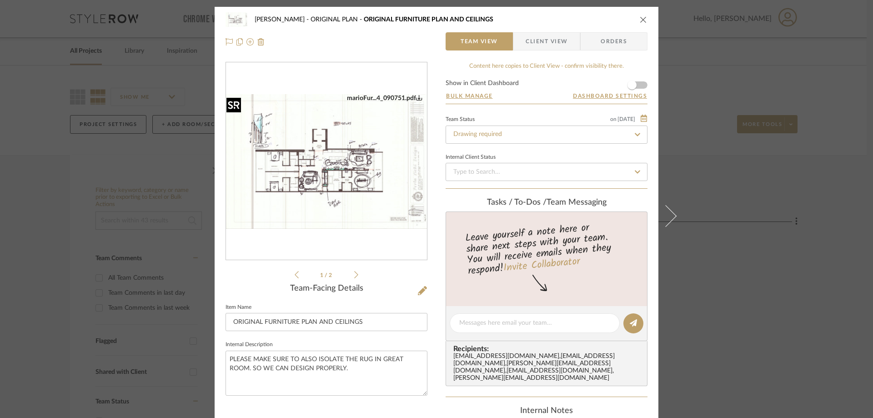
click at [356, 206] on img "0" at bounding box center [326, 161] width 201 height 135
click at [640, 18] on icon "close" at bounding box center [643, 19] width 7 height 7
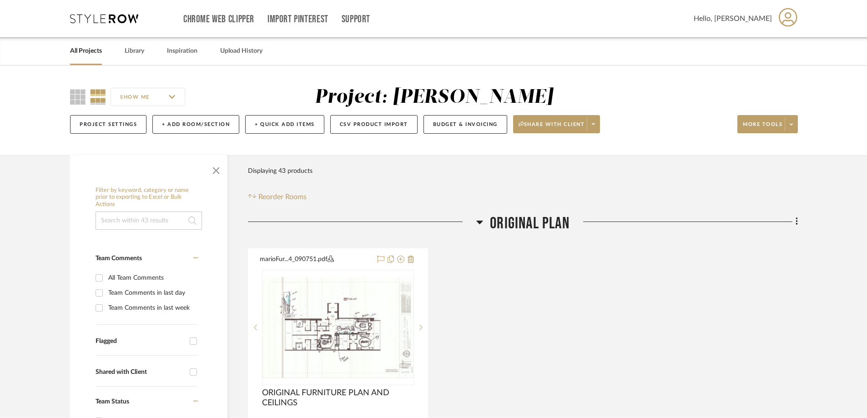
click at [100, 52] on link "All Projects" at bounding box center [86, 51] width 32 height 12
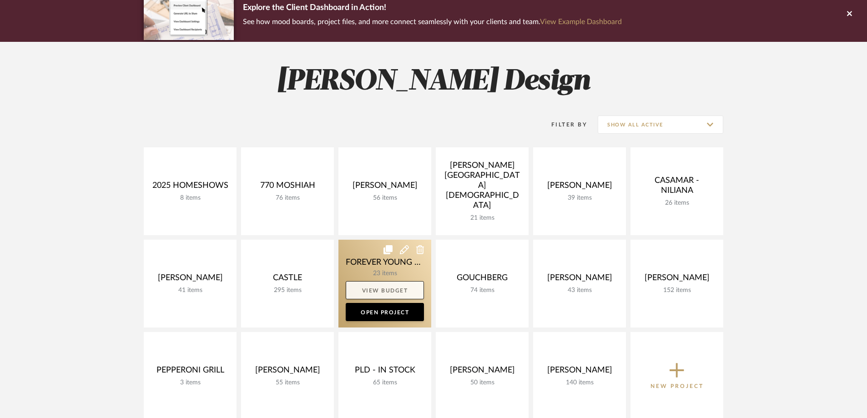
scroll to position [182, 0]
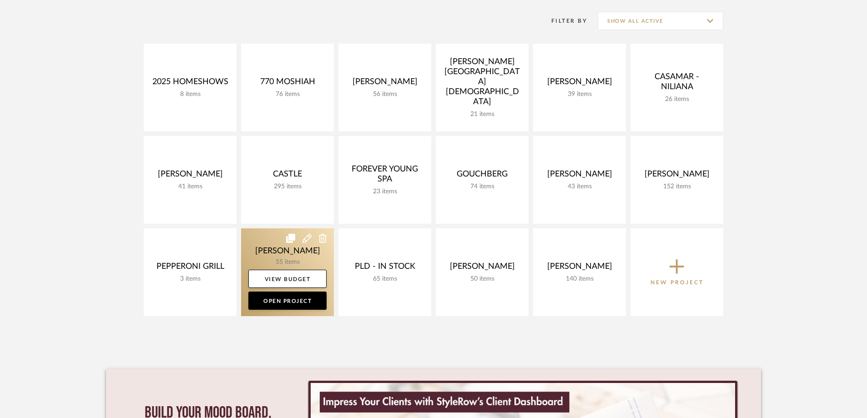
click at [288, 262] on link at bounding box center [287, 272] width 93 height 88
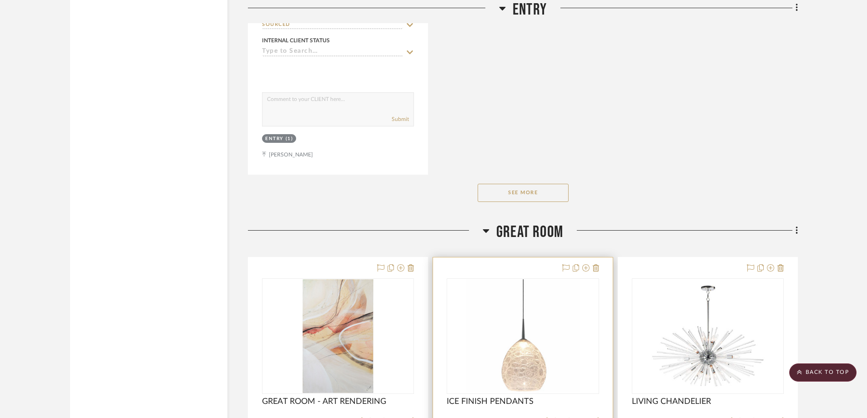
scroll to position [2274, 0]
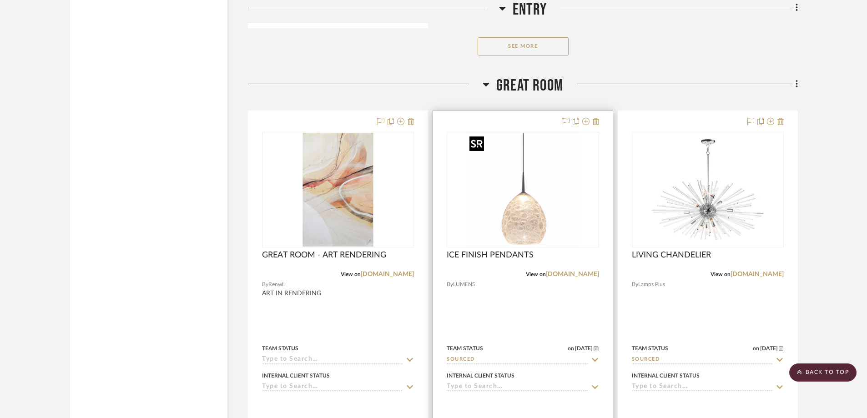
click at [555, 195] on img "0" at bounding box center [523, 190] width 114 height 114
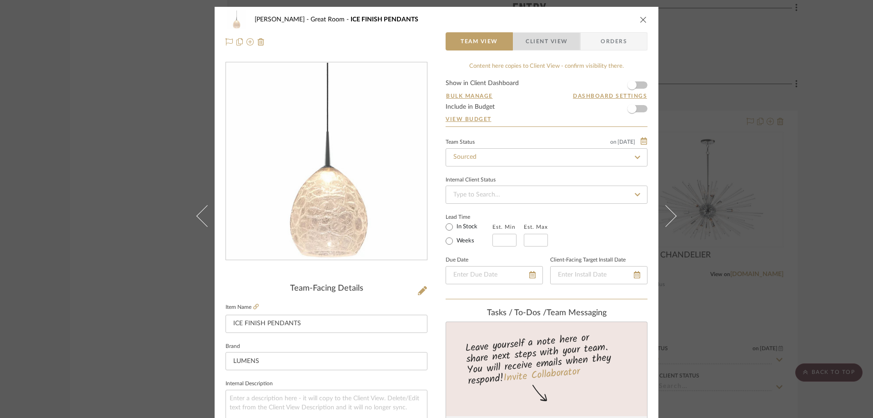
click at [545, 36] on span "Client View" at bounding box center [547, 41] width 42 height 18
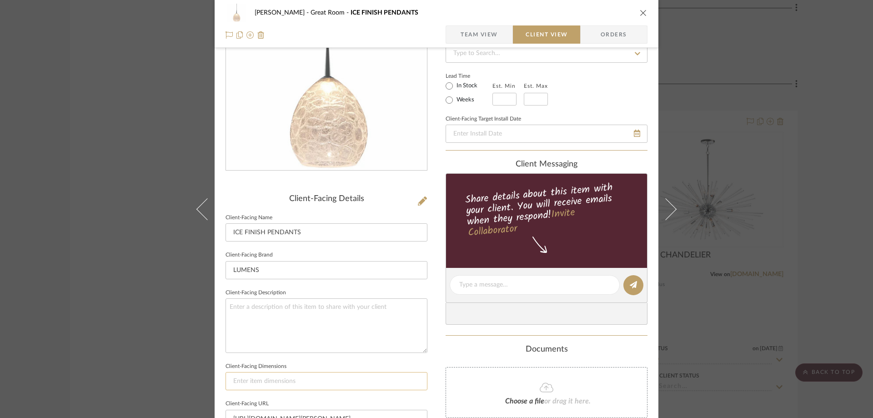
scroll to position [182, 0]
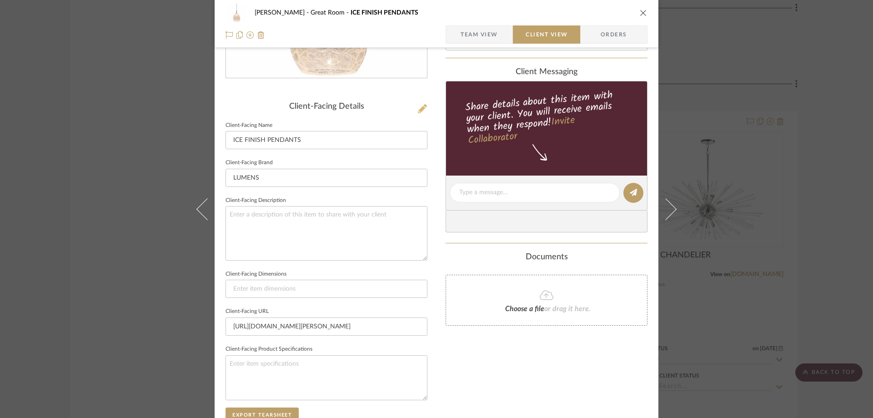
click at [420, 111] on icon at bounding box center [422, 108] width 9 height 9
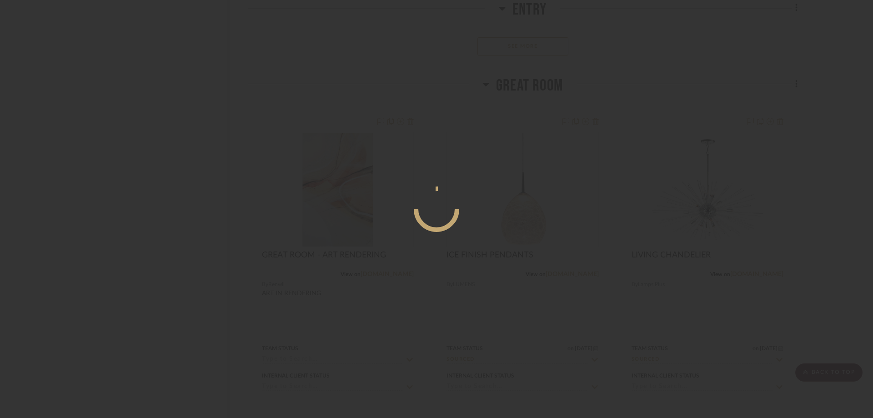
scroll to position [0, 0]
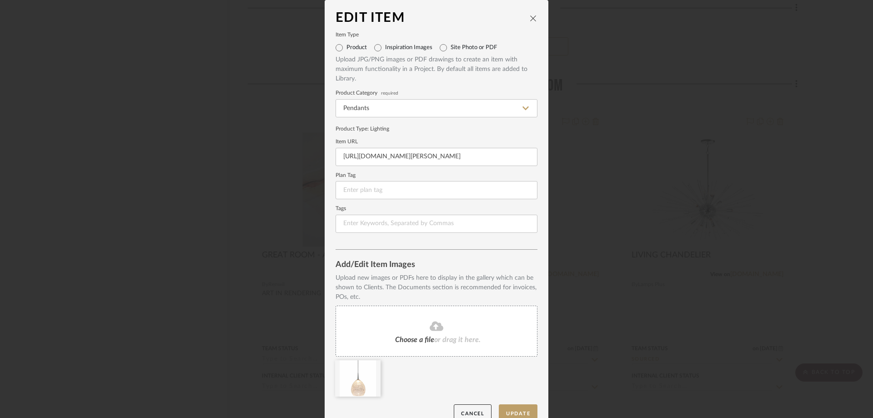
click at [530, 18] on icon "close" at bounding box center [533, 18] width 7 height 7
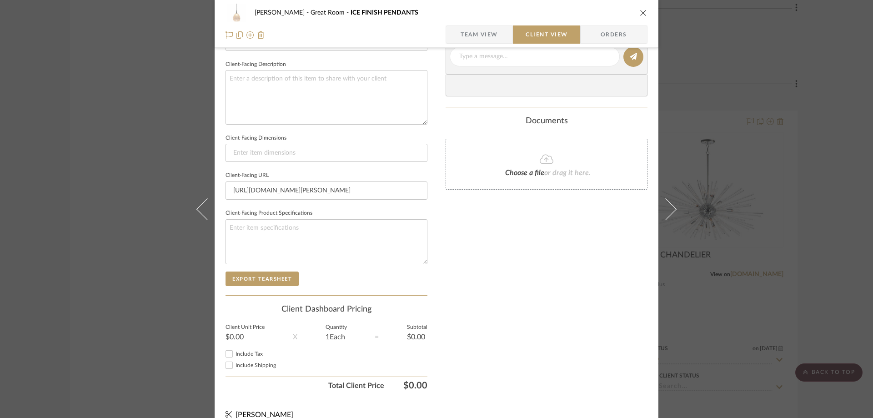
scroll to position [318, 0]
click at [262, 282] on button "Export Tearsheet" at bounding box center [262, 278] width 73 height 15
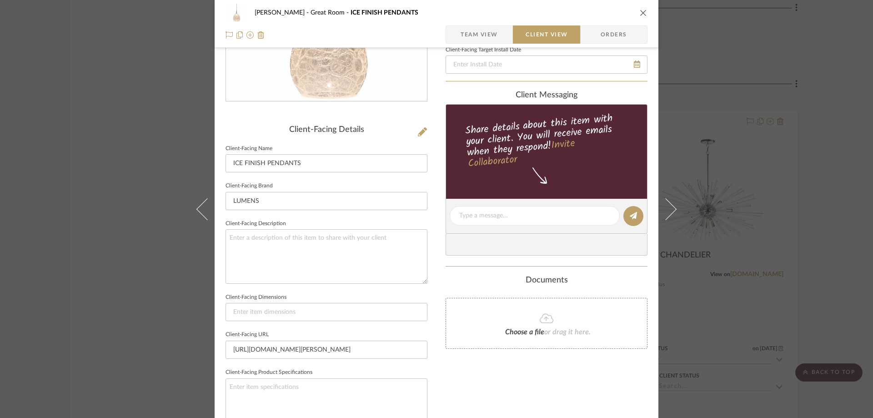
scroll to position [45, 0]
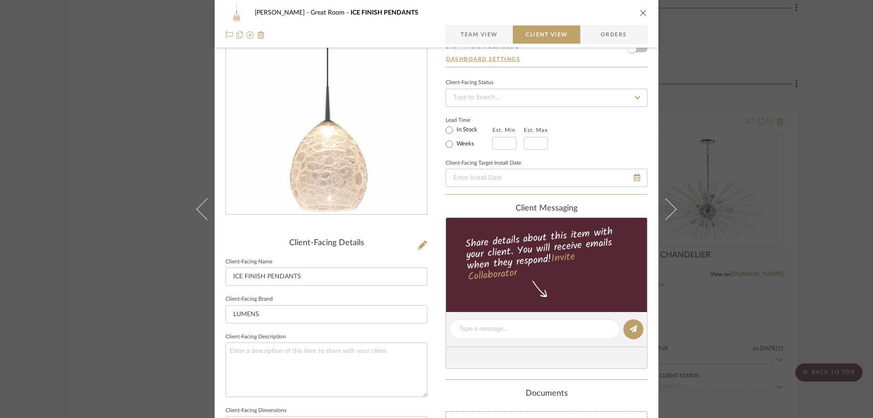
click at [642, 13] on icon "close" at bounding box center [643, 12] width 7 height 7
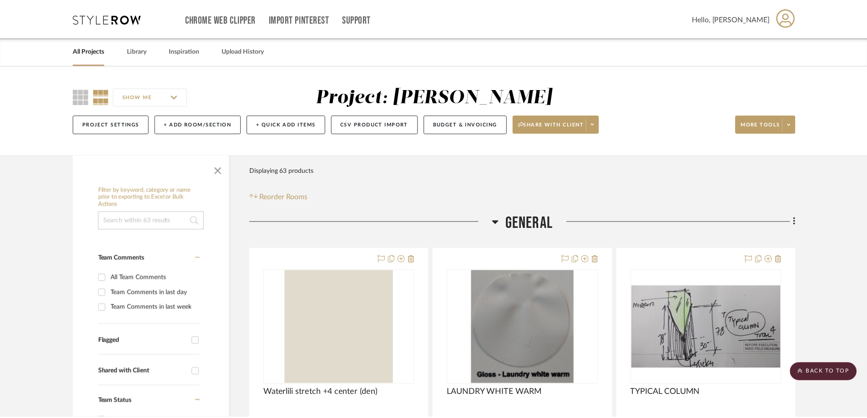
scroll to position [2274, 0]
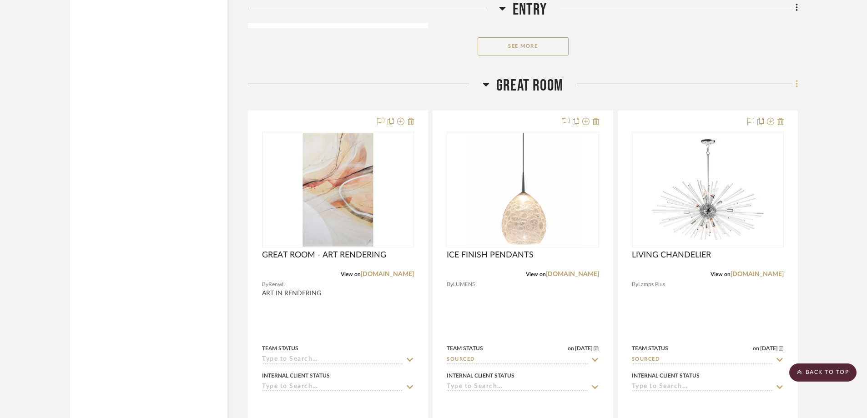
click at [692, 80] on icon at bounding box center [796, 84] width 3 height 10
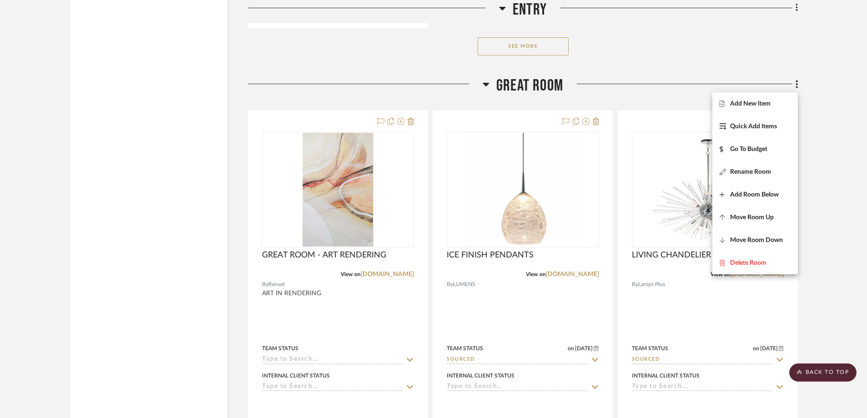
click at [692, 110] on div at bounding box center [433, 209] width 867 height 418
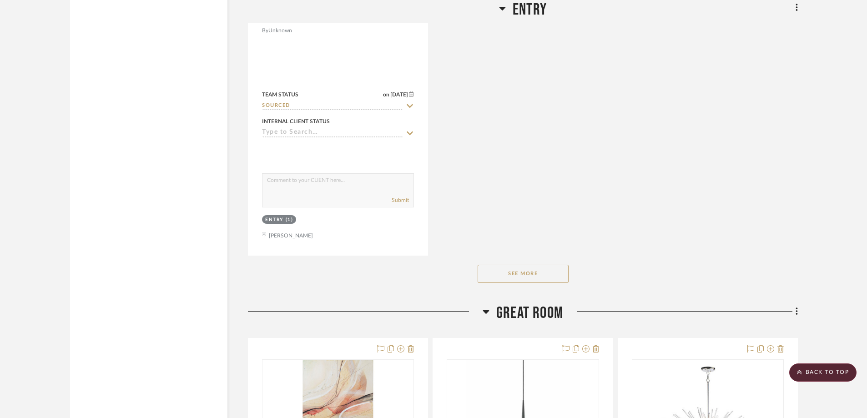
scroll to position [2365, 0]
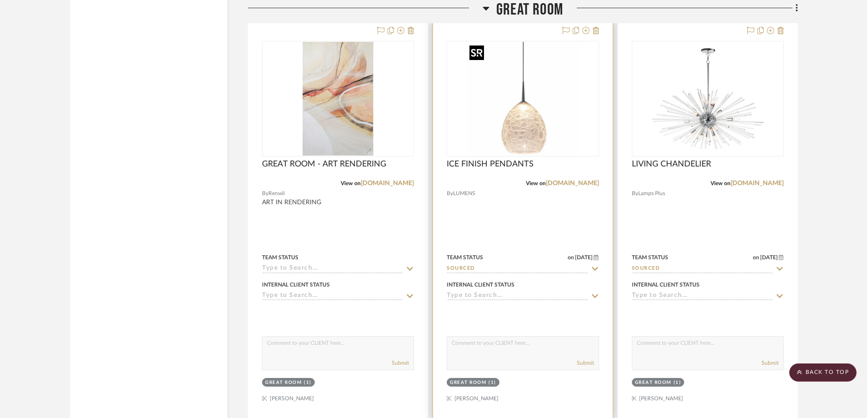
click at [554, 150] on img "0" at bounding box center [523, 99] width 114 height 114
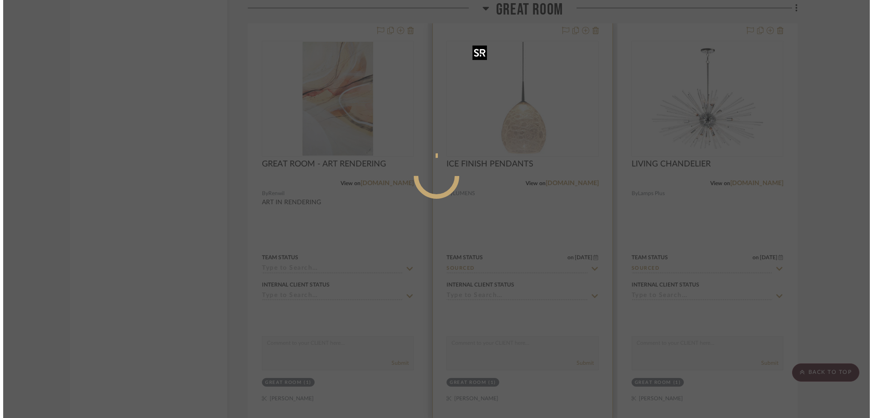
scroll to position [0, 0]
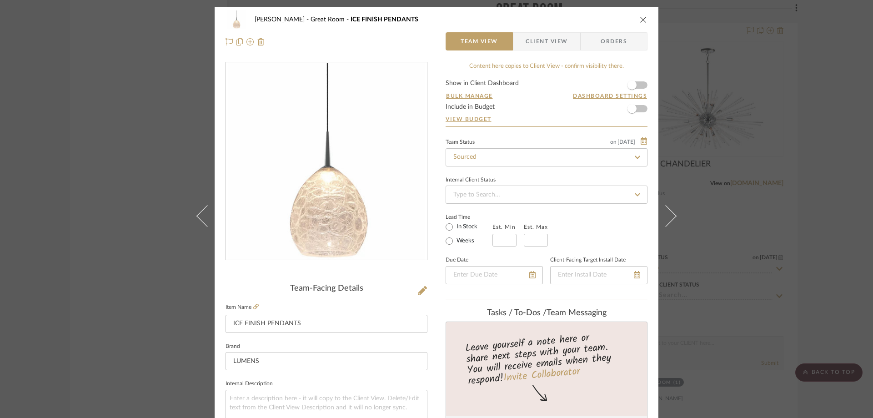
click at [560, 42] on span "Client View" at bounding box center [547, 41] width 42 height 18
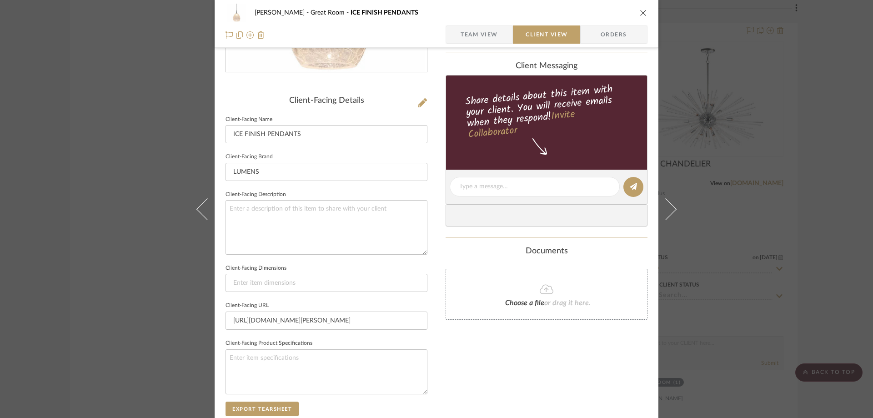
scroll to position [227, 0]
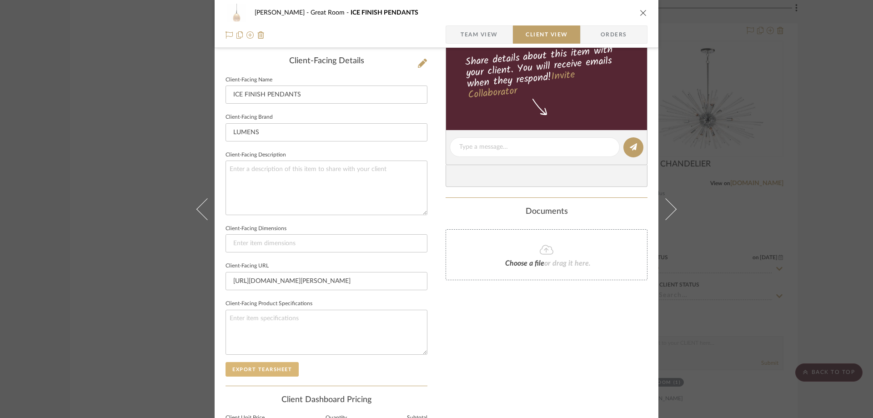
click at [257, 334] on button "Export Tearsheet" at bounding box center [262, 369] width 73 height 15
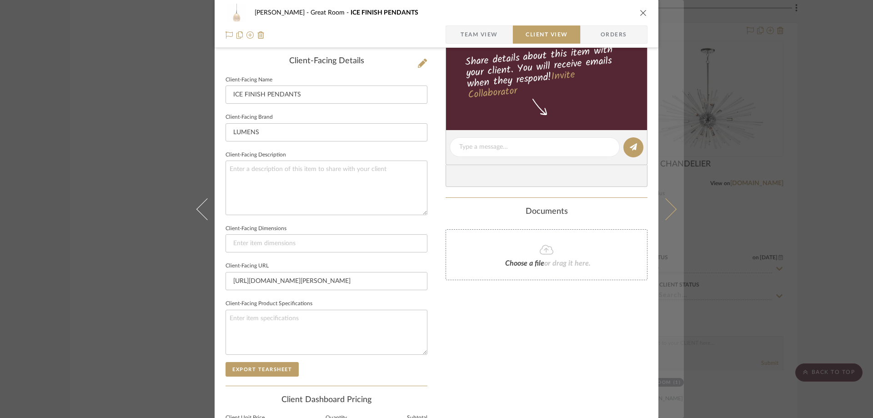
click at [667, 218] on button at bounding box center [671, 209] width 25 height 418
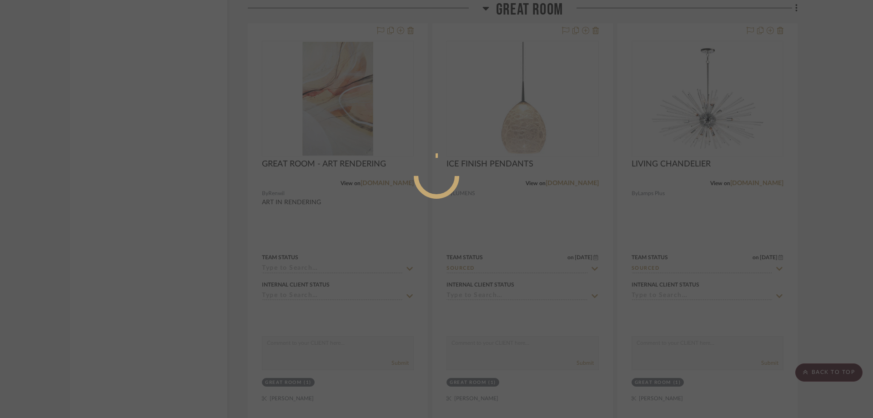
scroll to position [0, 0]
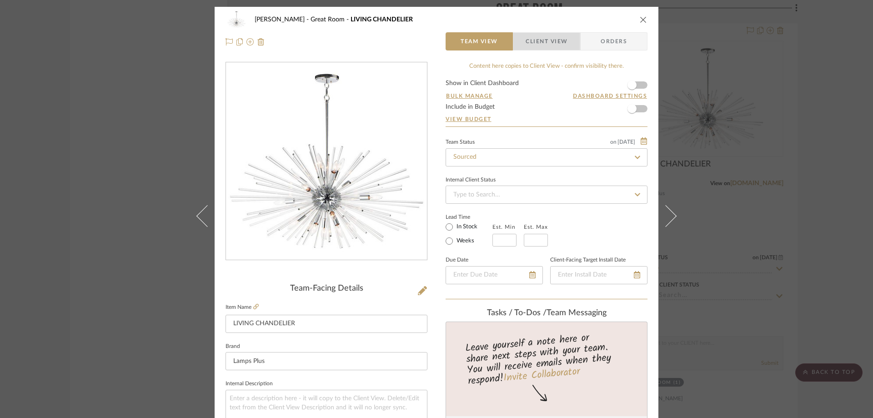
click at [542, 44] on span "Client View" at bounding box center [547, 41] width 42 height 18
